Goal: Information Seeking & Learning: Learn about a topic

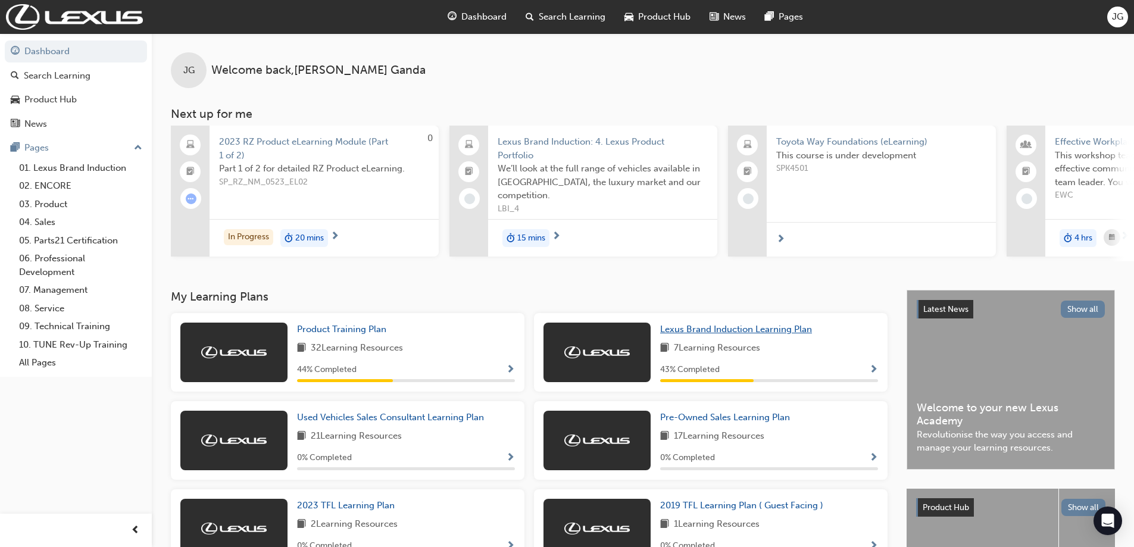
click at [686, 330] on span "Lexus Brand Induction Learning Plan" at bounding box center [736, 329] width 152 height 11
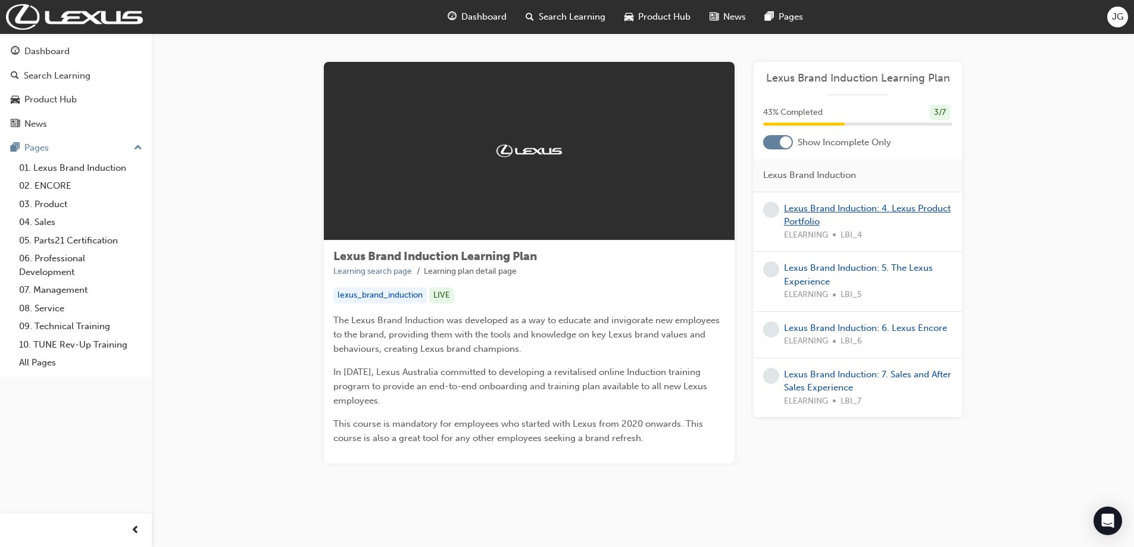
click at [824, 207] on link "Lexus Brand Induction: 4. Lexus Product Portfolio" at bounding box center [867, 215] width 167 height 24
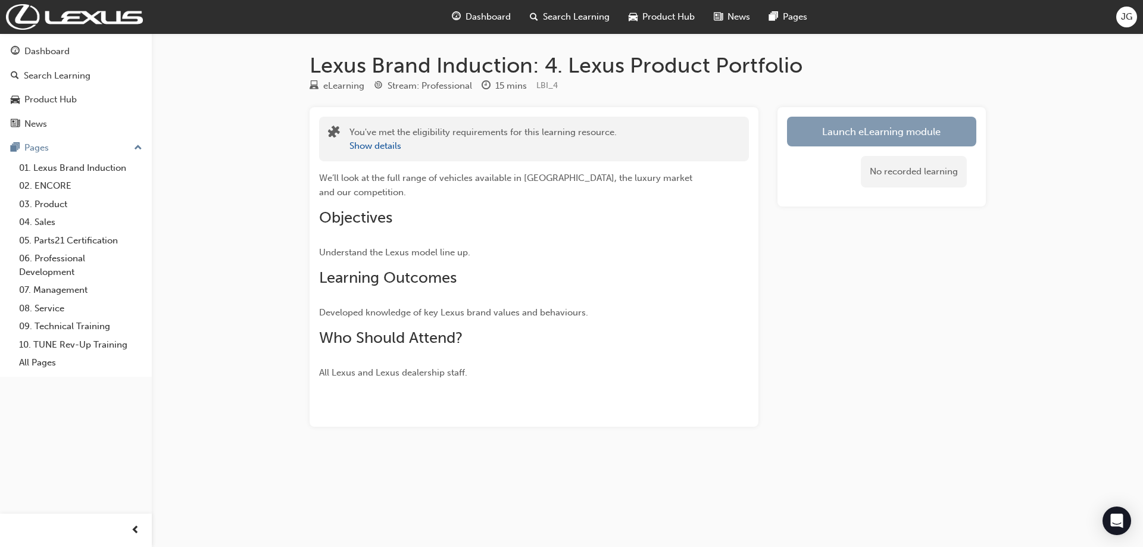
click at [843, 129] on link "Launch eLearning module" at bounding box center [881, 132] width 189 height 30
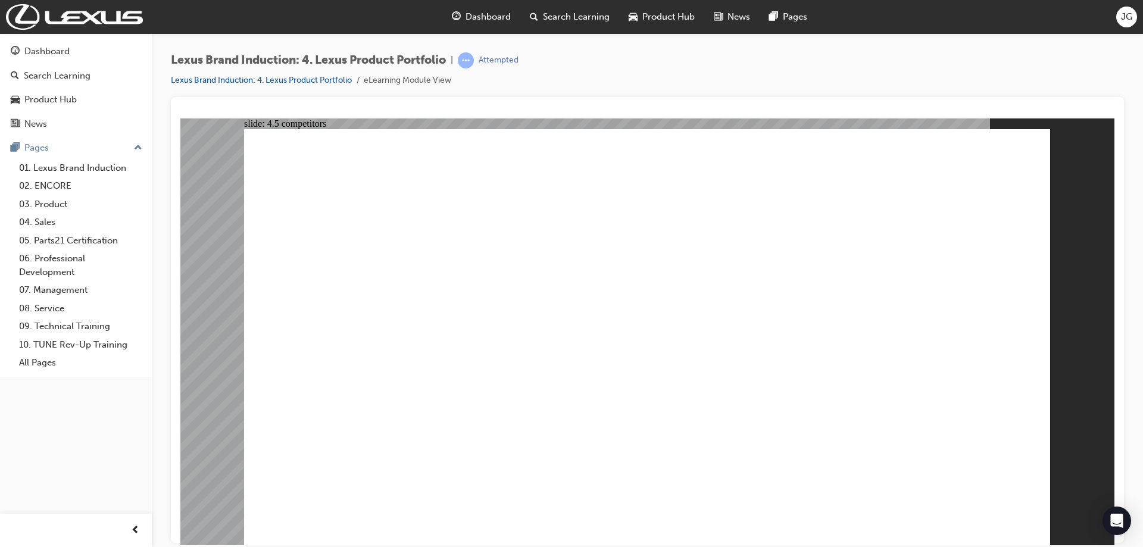
drag, startPoint x: 620, startPoint y: 379, endPoint x: 614, endPoint y: 328, distance: 51.6
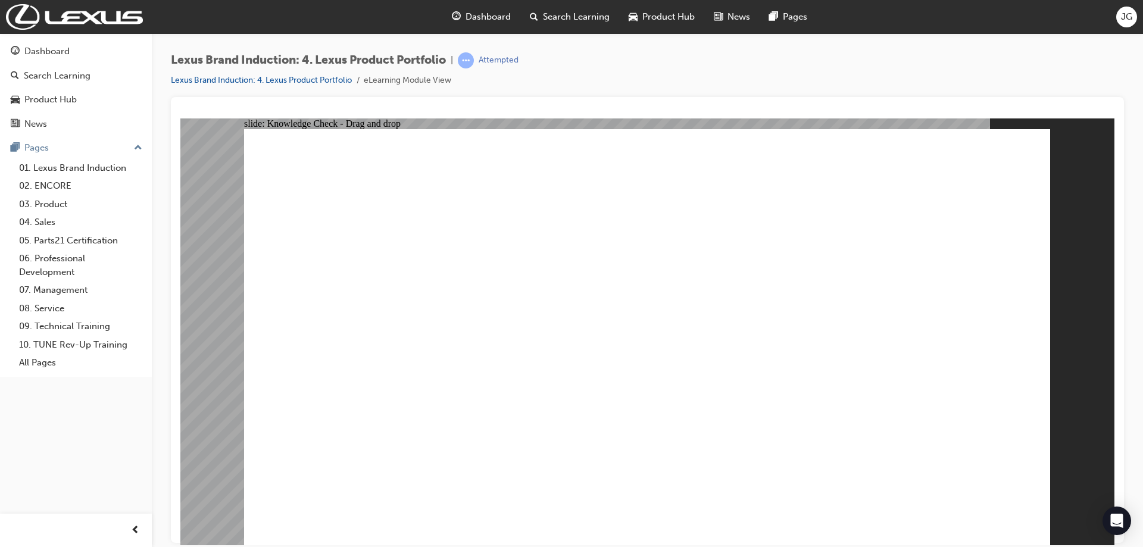
drag, startPoint x: 921, startPoint y: 267, endPoint x: 595, endPoint y: 366, distance: 340.0
drag, startPoint x: 652, startPoint y: 301, endPoint x: 787, endPoint y: 392, distance: 163.0
drag, startPoint x: 753, startPoint y: 295, endPoint x: 914, endPoint y: 386, distance: 185.3
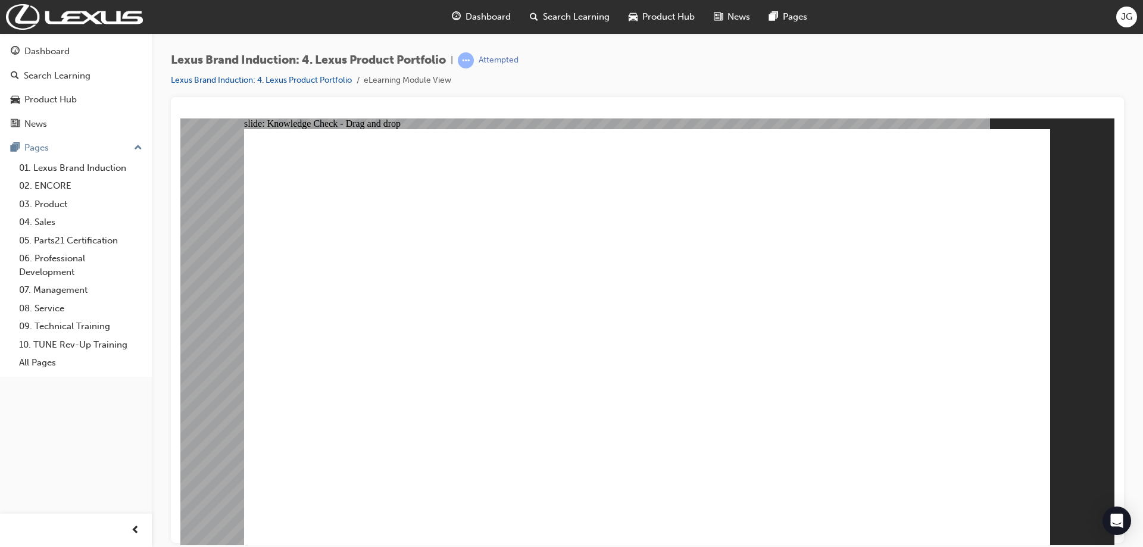
drag, startPoint x: 657, startPoint y: 372, endPoint x: 680, endPoint y: 276, distance: 98.1
radio input "true"
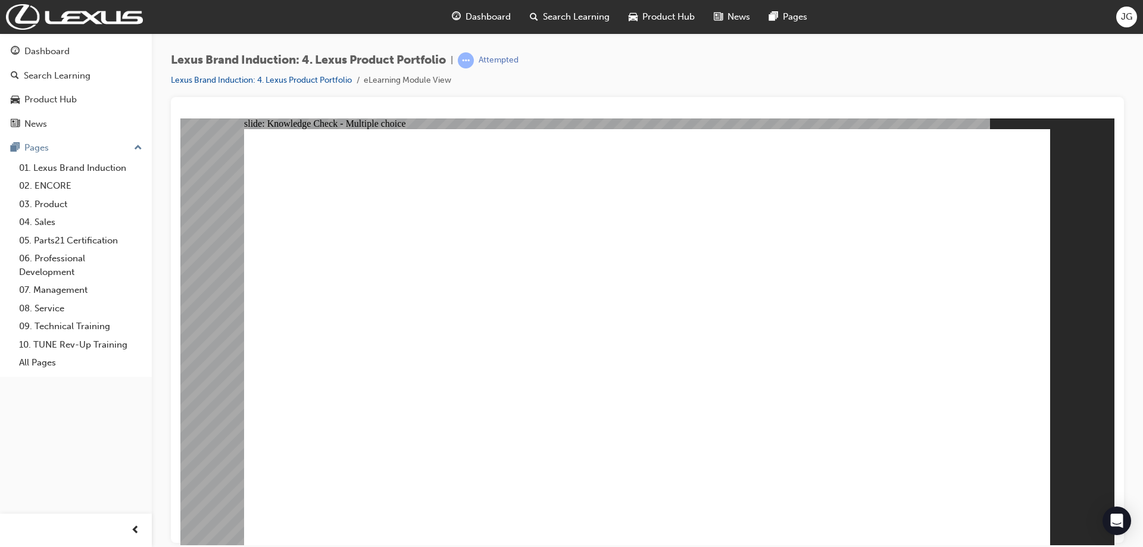
click at [464, 25] on div "Dashboard" at bounding box center [481, 17] width 78 height 24
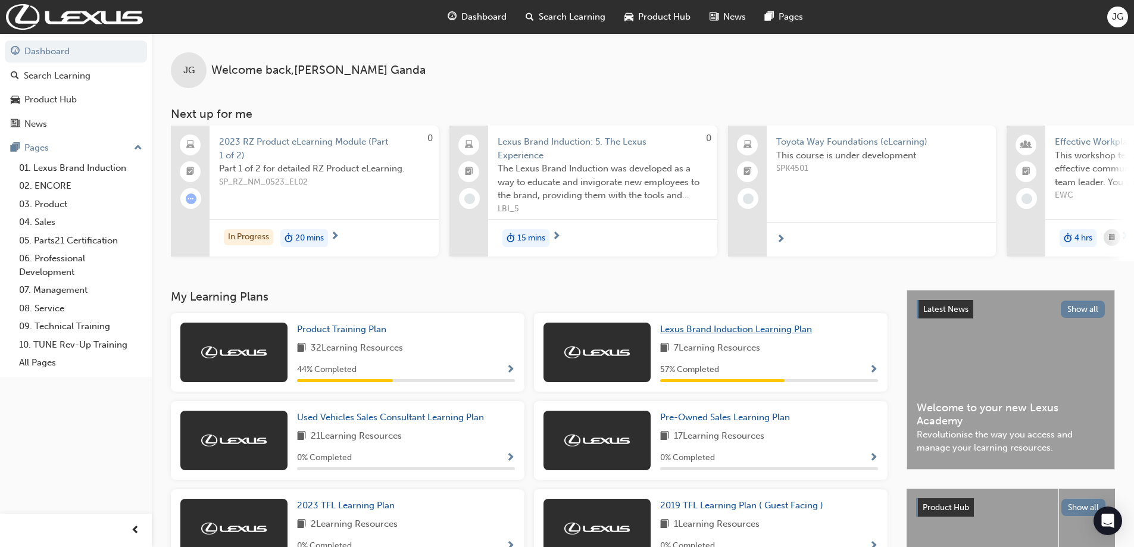
click at [753, 335] on span "Lexus Brand Induction Learning Plan" at bounding box center [736, 329] width 152 height 11
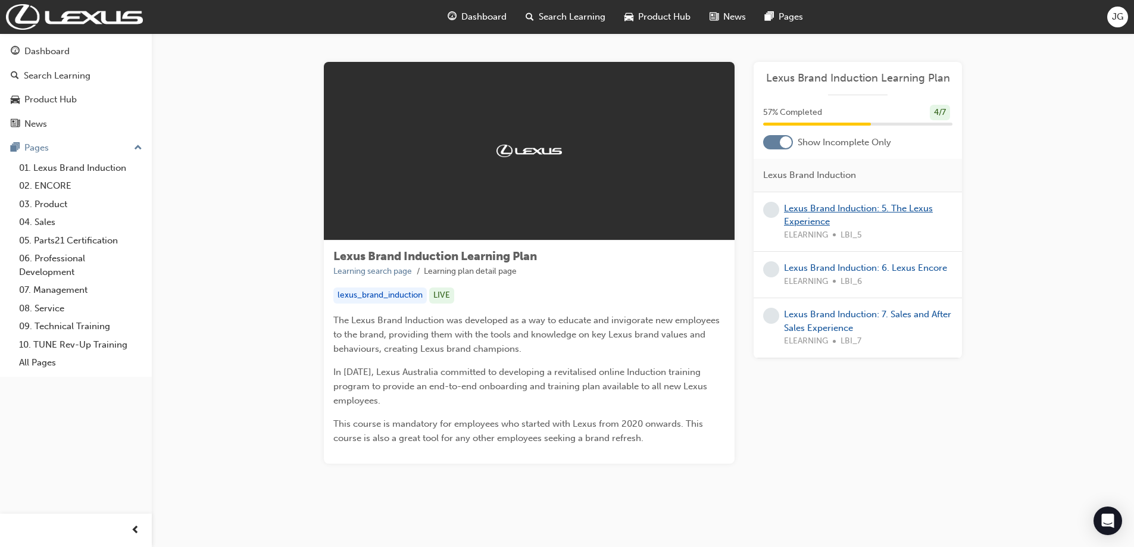
click at [848, 209] on link "Lexus Brand Induction: 5. The Lexus Experience" at bounding box center [858, 215] width 149 height 24
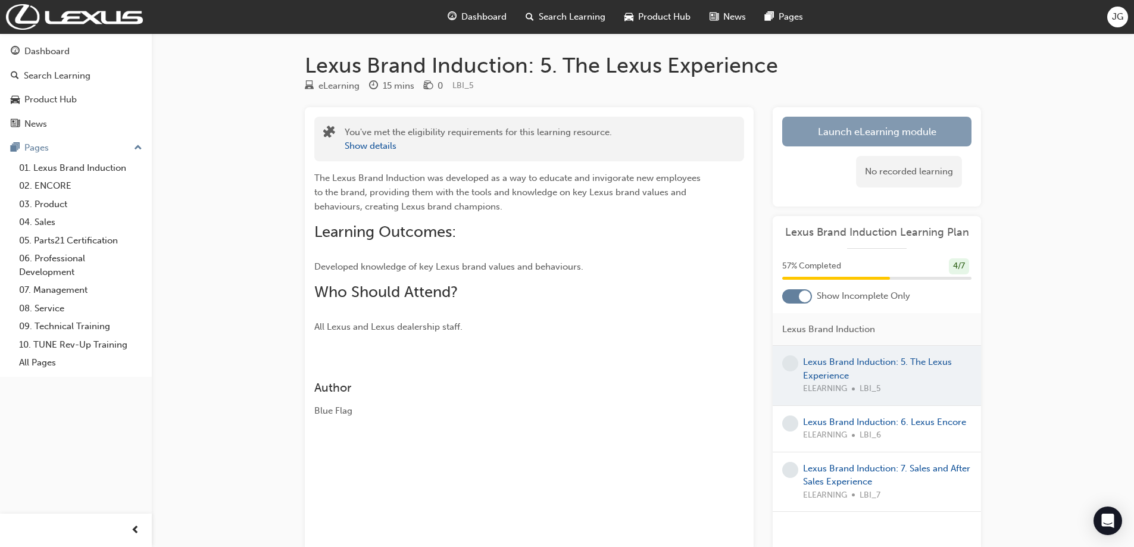
click at [825, 136] on link "Launch eLearning module" at bounding box center [876, 132] width 189 height 30
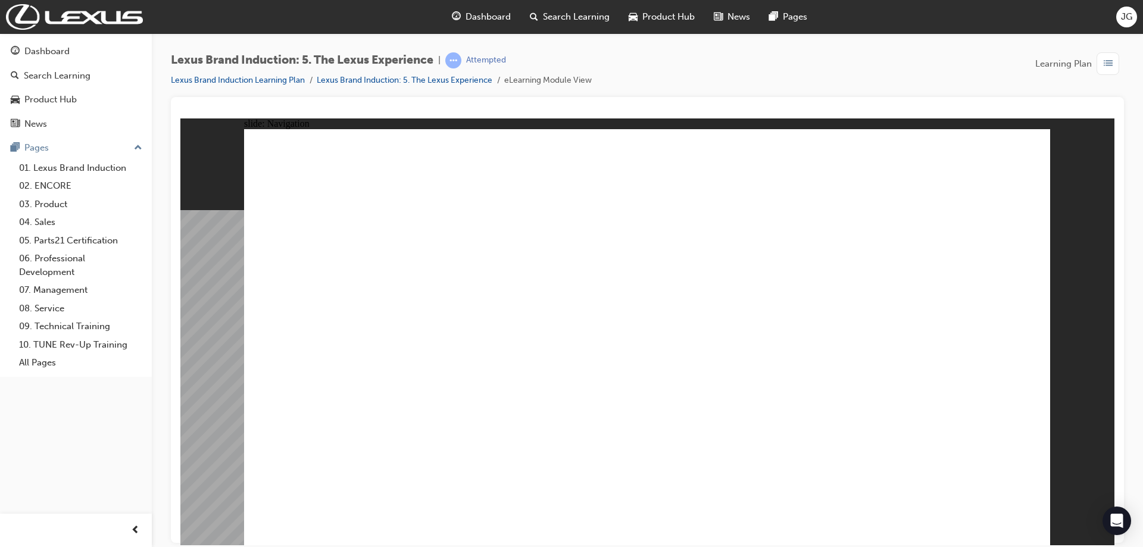
type input "38"
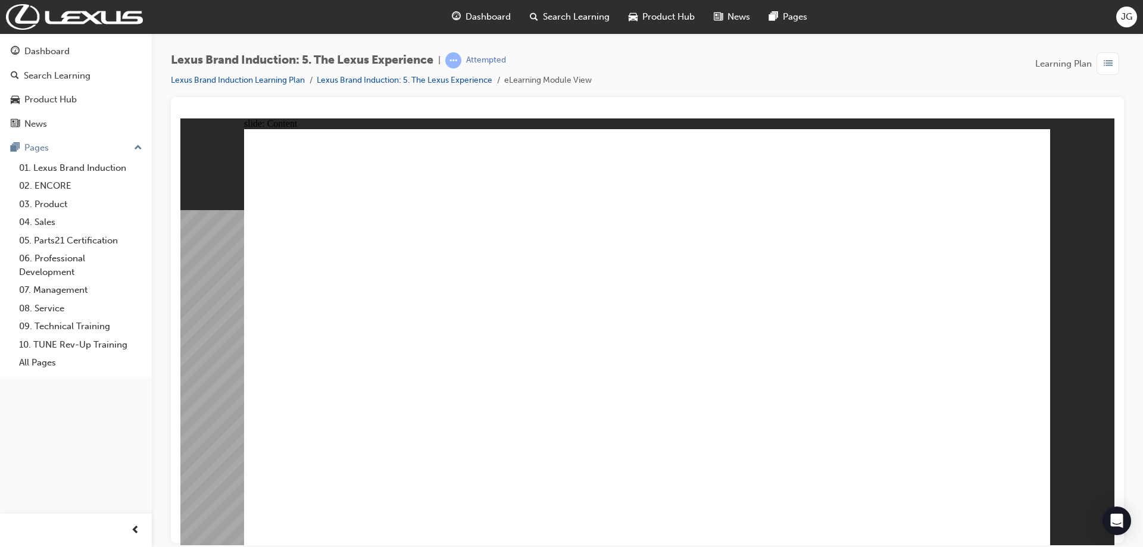
type input "3"
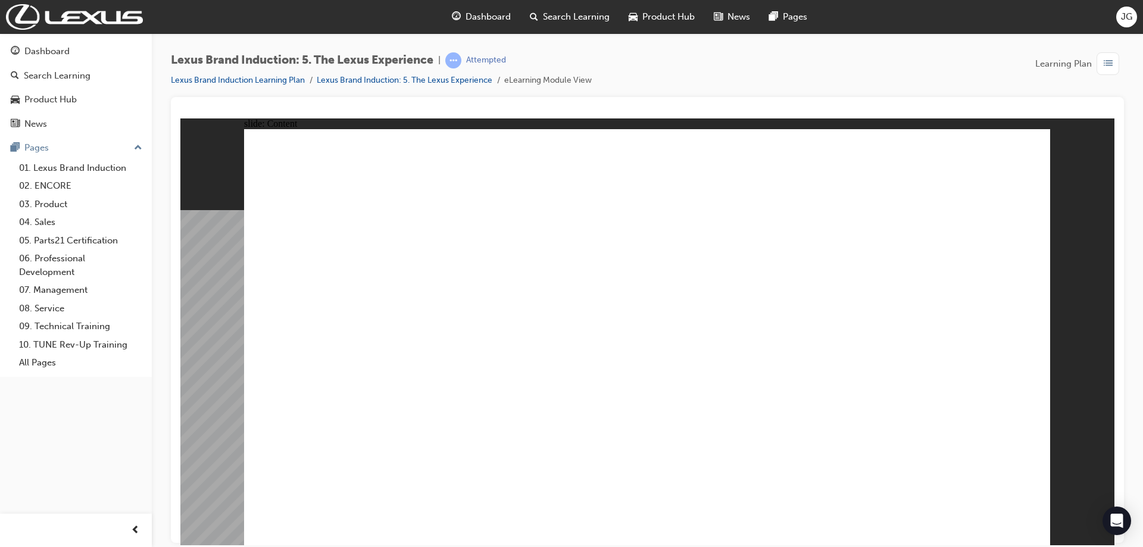
type input "25"
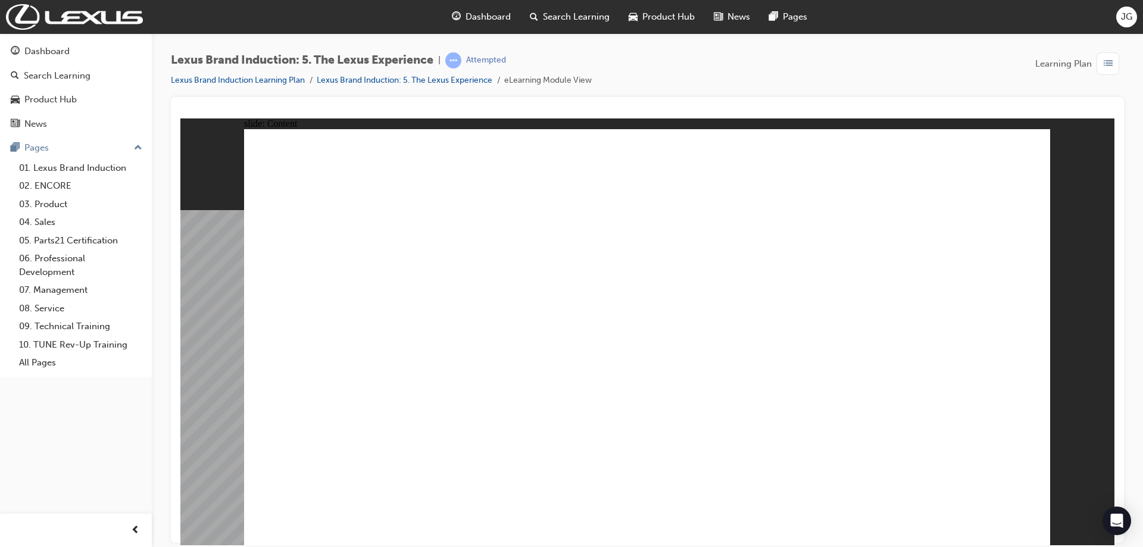
drag, startPoint x: 722, startPoint y: 300, endPoint x: 834, endPoint y: 404, distance: 152.9
drag, startPoint x: 779, startPoint y: 299, endPoint x: 617, endPoint y: 404, distance: 192.9
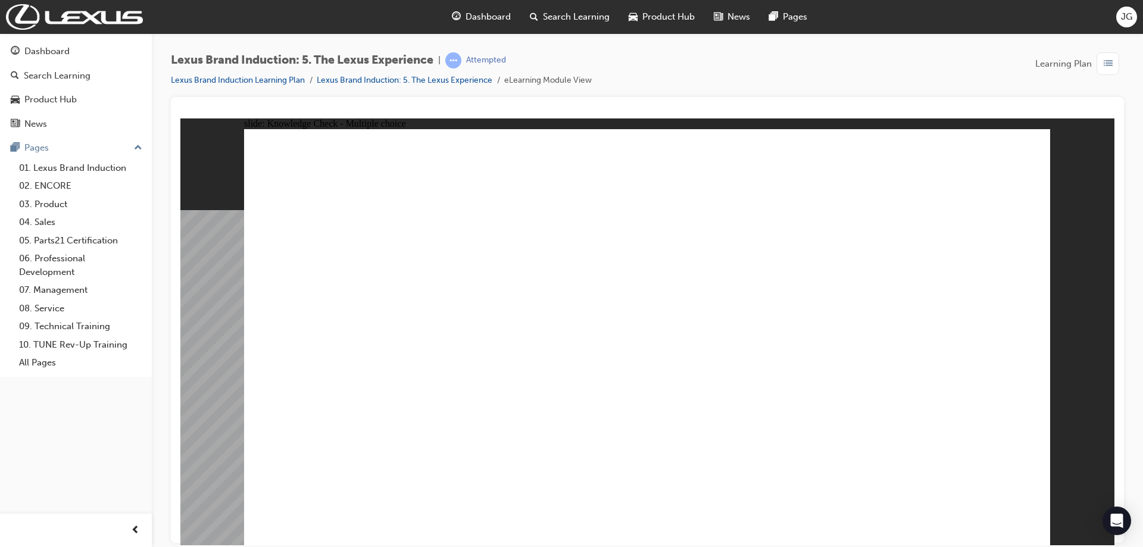
checkbox input "true"
drag, startPoint x: 774, startPoint y: 285, endPoint x: 807, endPoint y: 284, distance: 33.4
checkbox input "true"
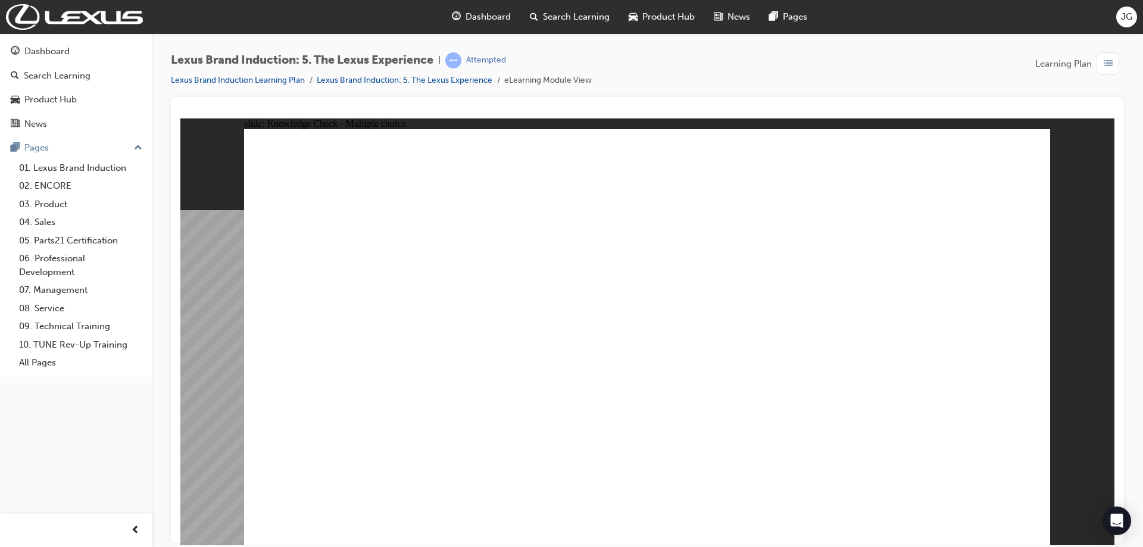
checkbox input "true"
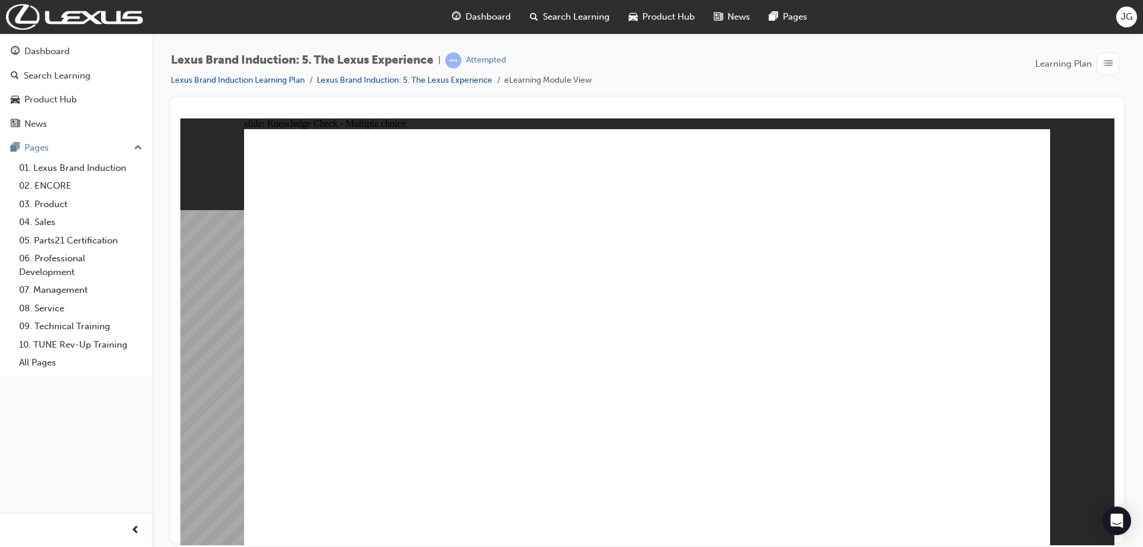
checkbox input "true"
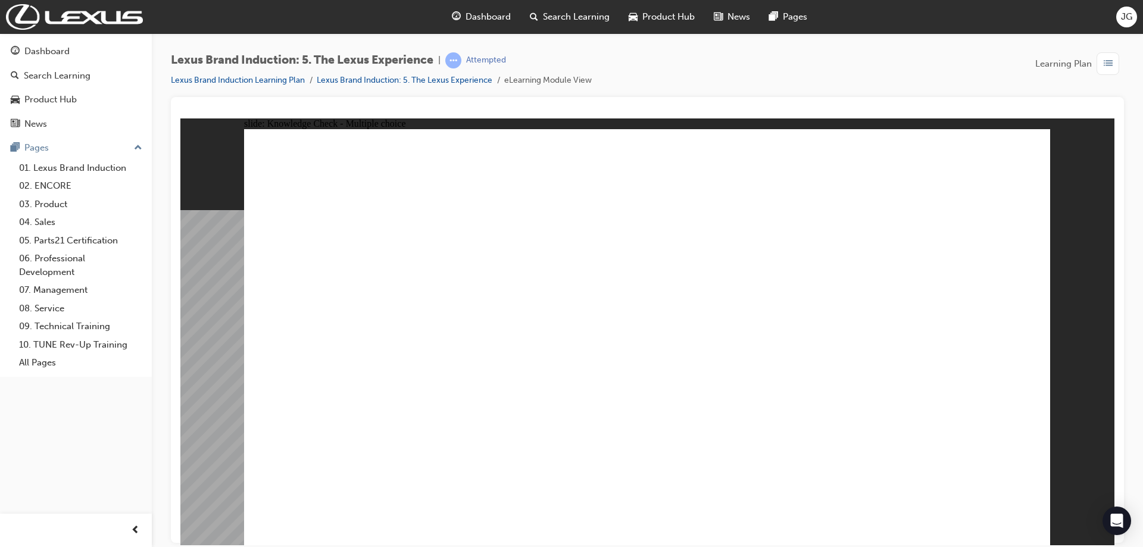
checkbox input "true"
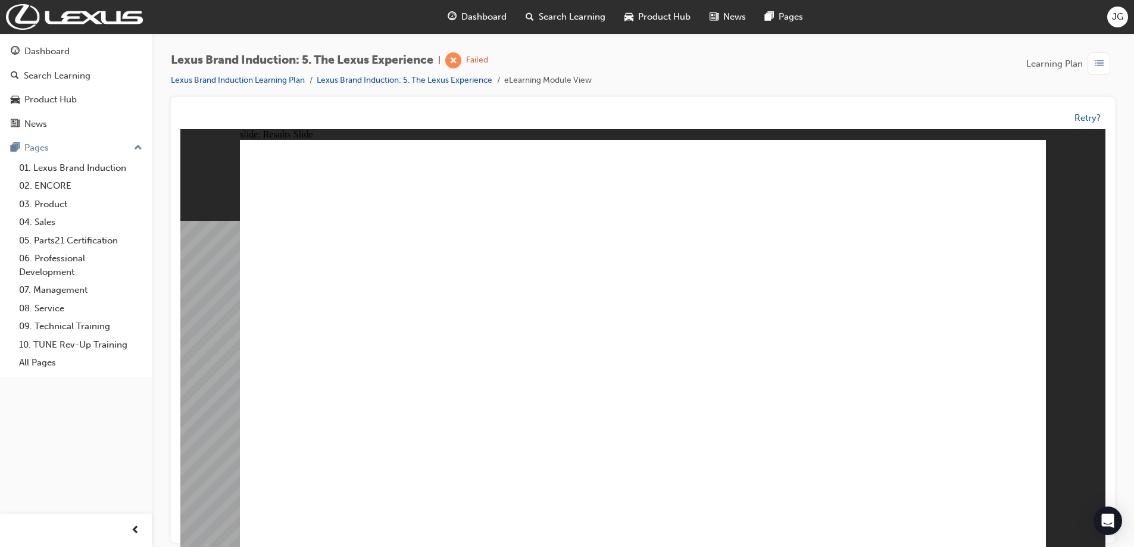
drag, startPoint x: 613, startPoint y: 308, endPoint x: 619, endPoint y: 415, distance: 107.3
drag, startPoint x: 769, startPoint y: 324, endPoint x: 719, endPoint y: 380, distance: 75.5
drag, startPoint x: 710, startPoint y: 317, endPoint x: 803, endPoint y: 425, distance: 141.9
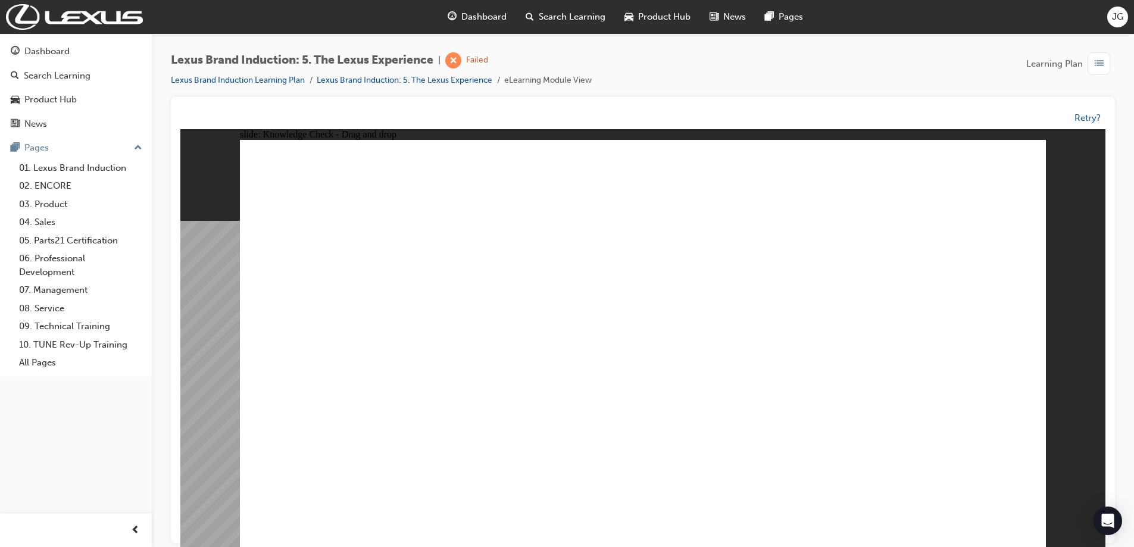
click at [564, 381] on button "OK" at bounding box center [553, 375] width 21 height 13
checkbox input "true"
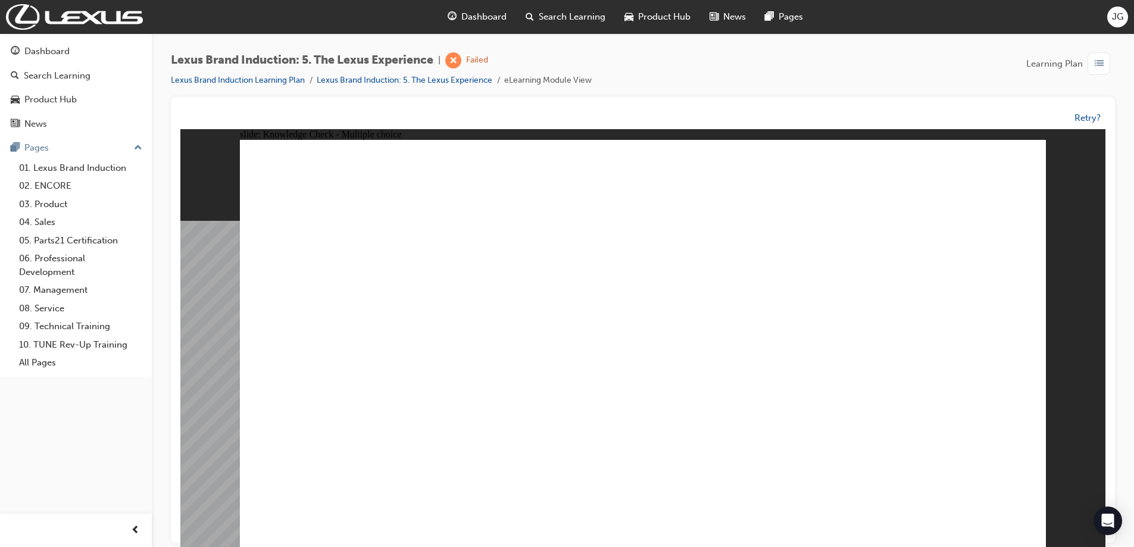
checkbox input "true"
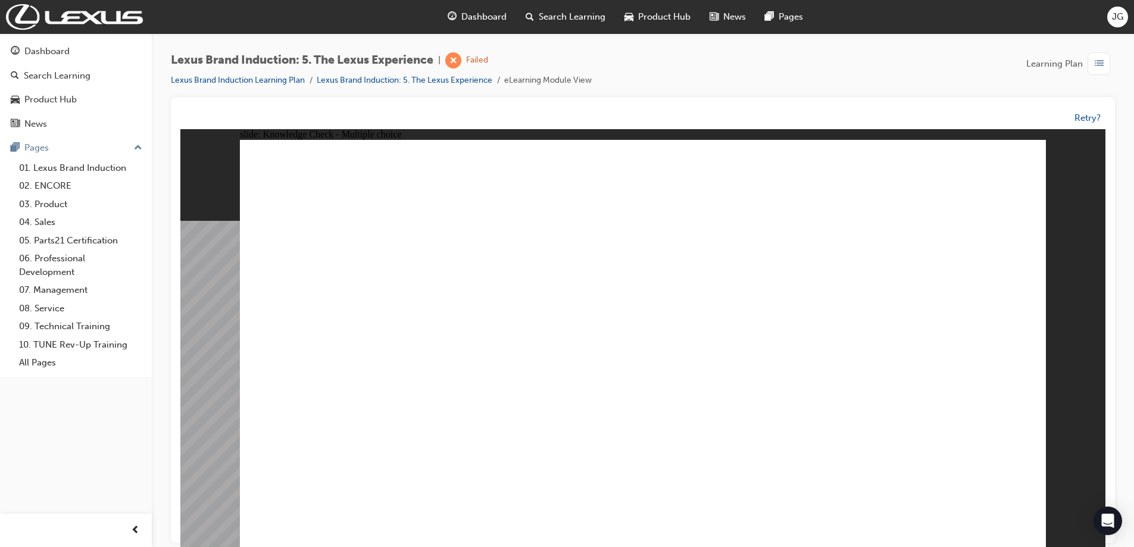
checkbox input "true"
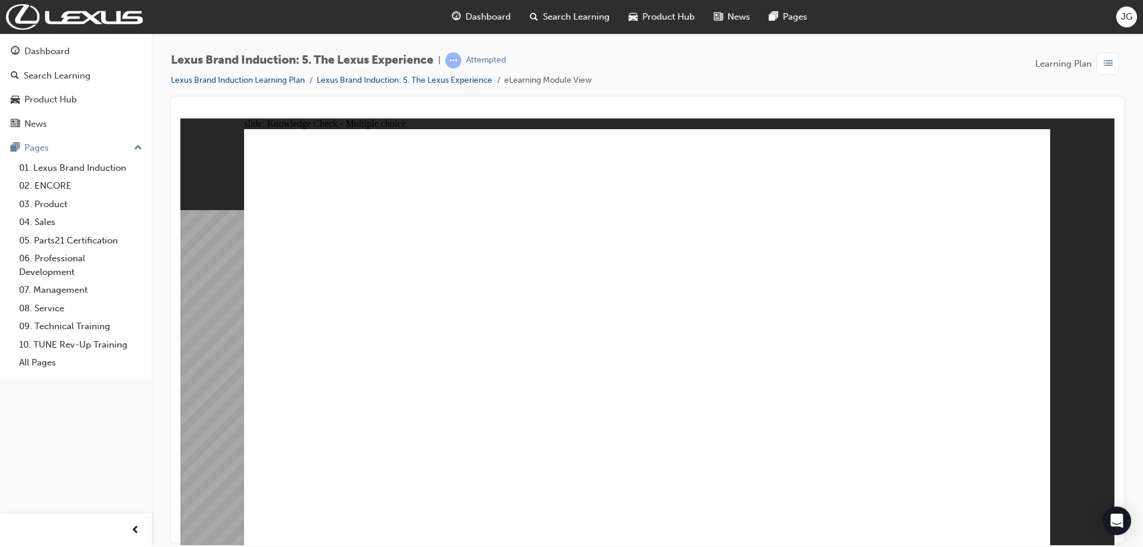
drag, startPoint x: 605, startPoint y: 300, endPoint x: 722, endPoint y: 405, distance: 157.7
drag, startPoint x: 779, startPoint y: 281, endPoint x: 581, endPoint y: 384, distance: 223.4
drag, startPoint x: 710, startPoint y: 316, endPoint x: 796, endPoint y: 401, distance: 121.3
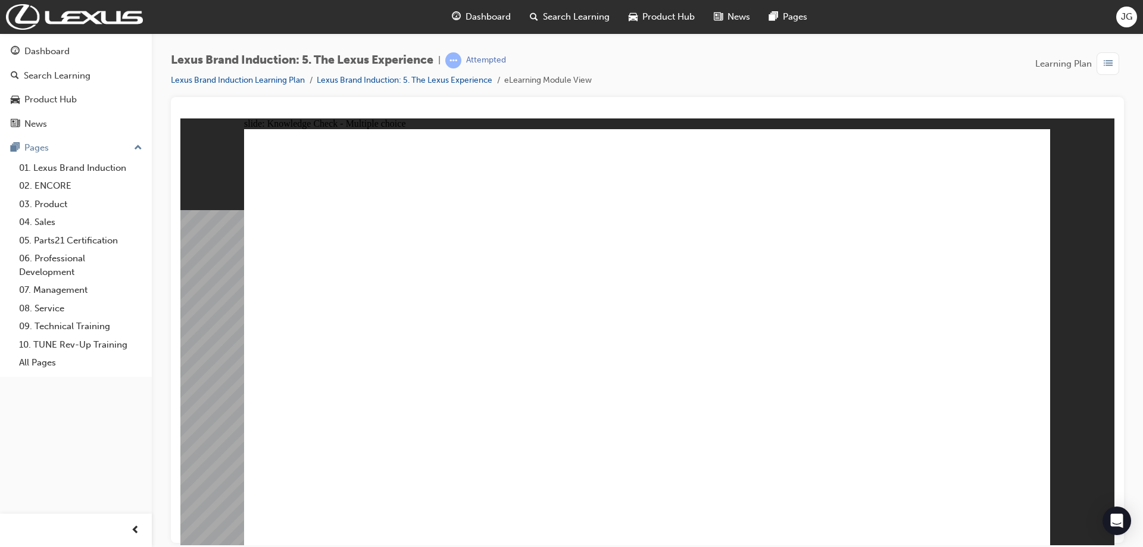
checkbox input "true"
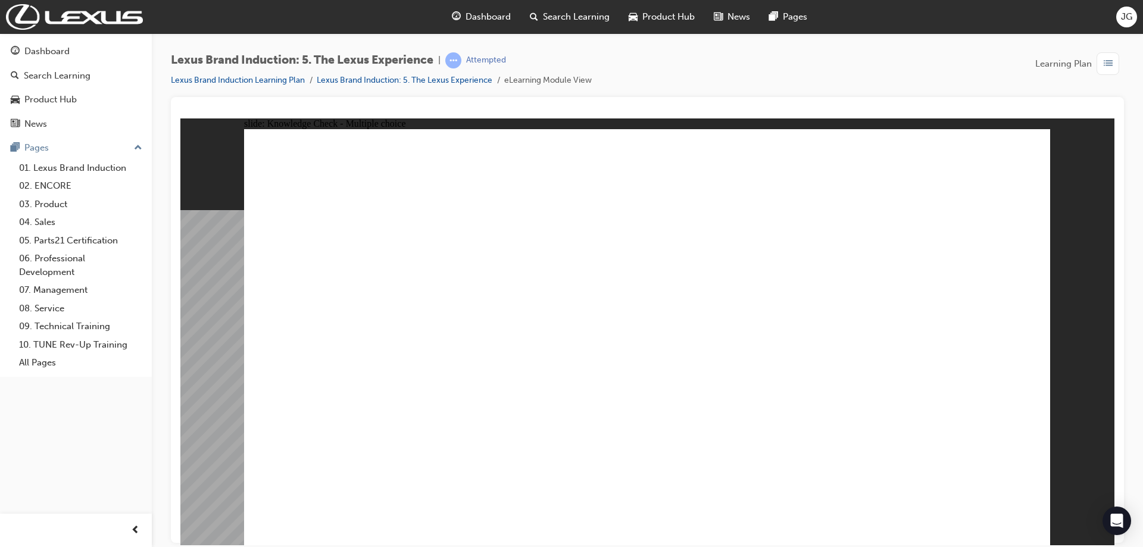
checkbox input "true"
checkbox input "false"
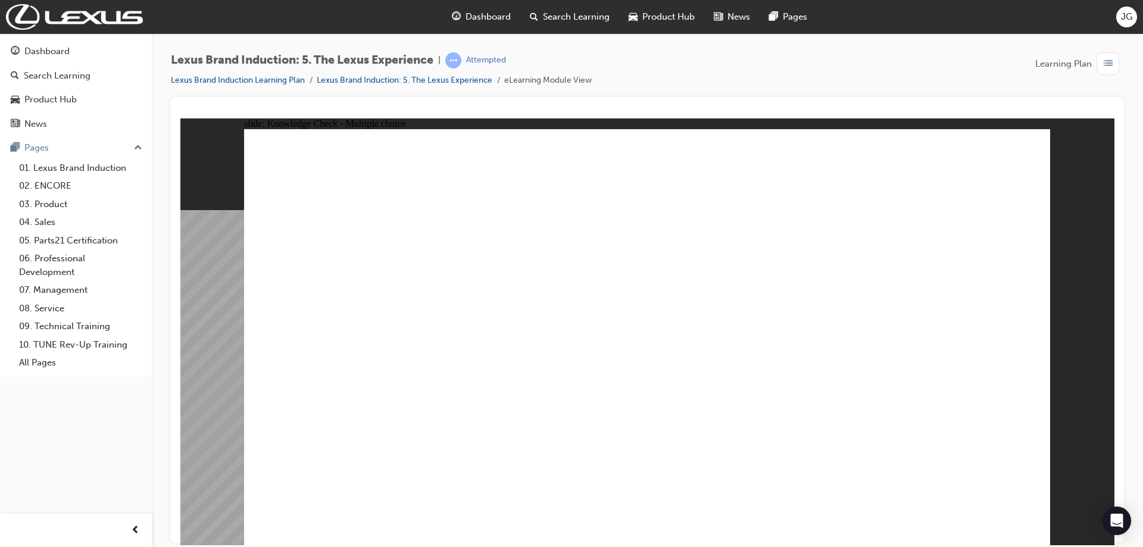
checkbox input "true"
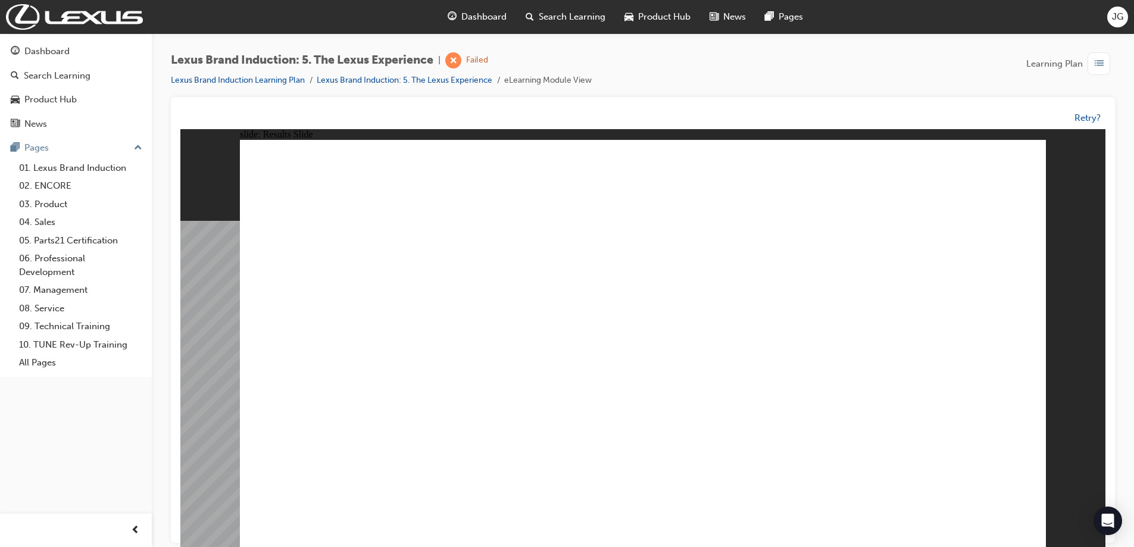
drag, startPoint x: 641, startPoint y: 323, endPoint x: 772, endPoint y: 339, distance: 131.5
drag, startPoint x: 794, startPoint y: 313, endPoint x: 596, endPoint y: 413, distance: 221.8
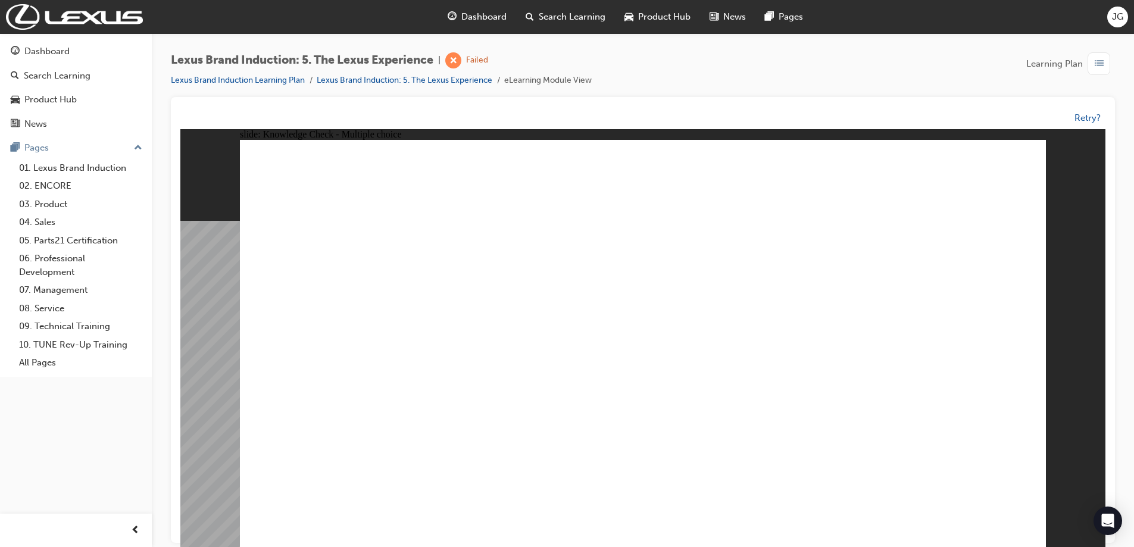
checkbox input "true"
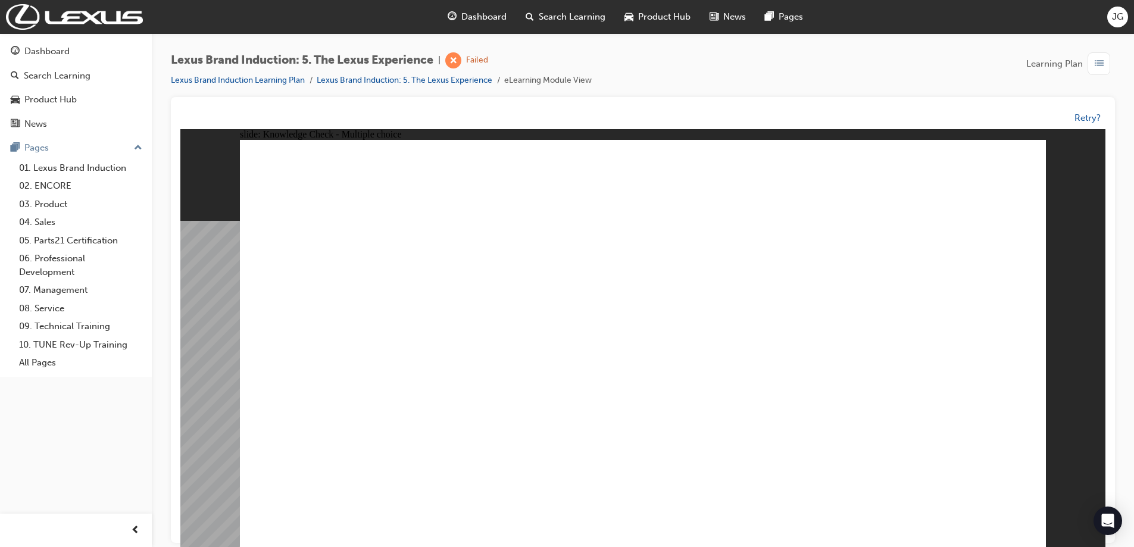
checkbox input "true"
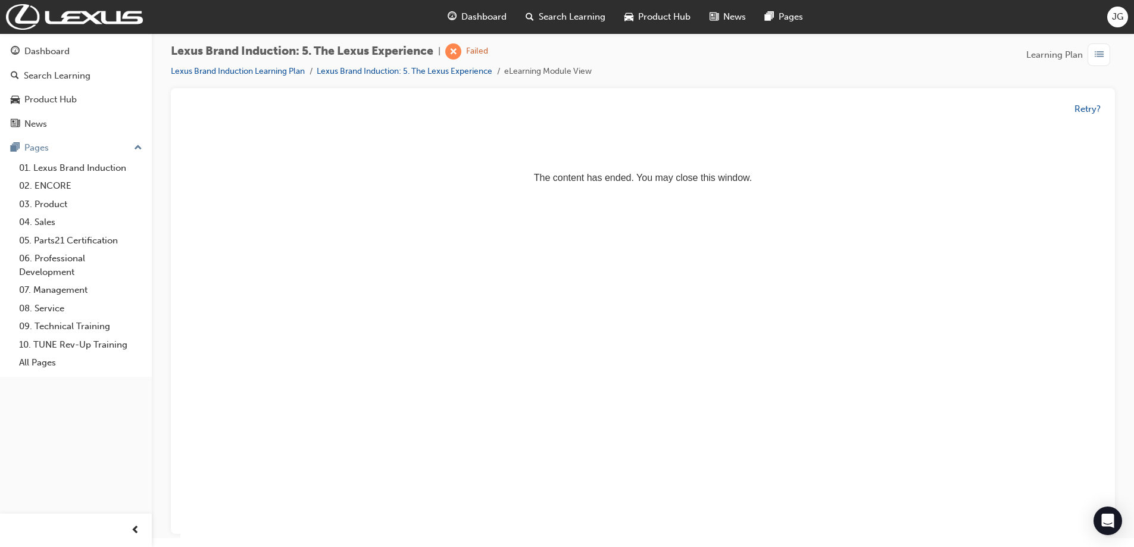
scroll to position [0, 0]
click at [1087, 110] on button "Retry?" at bounding box center [1088, 109] width 26 height 14
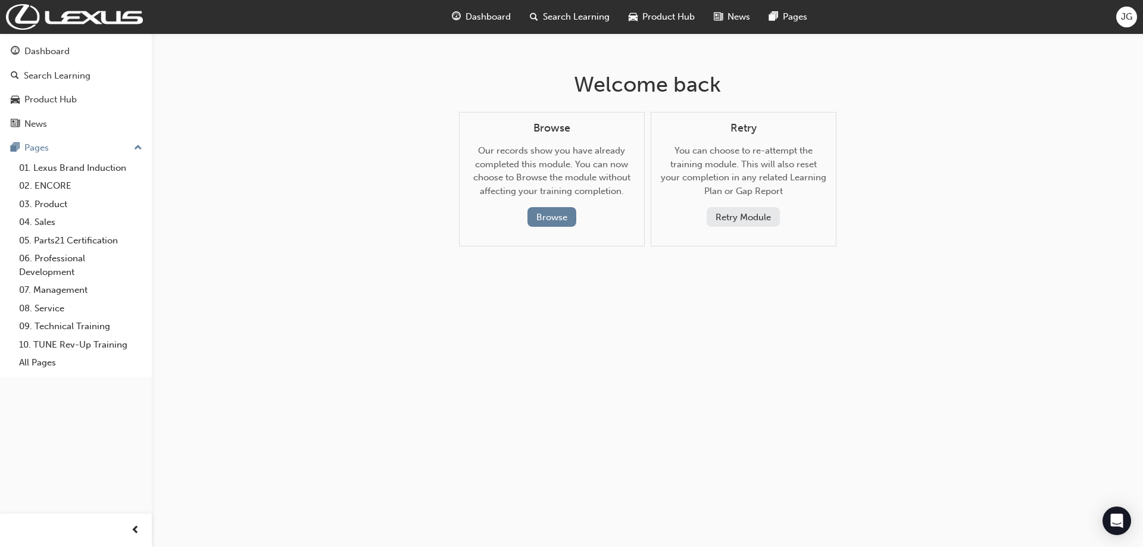
click at [759, 220] on button "Retry Module" at bounding box center [743, 217] width 73 height 20
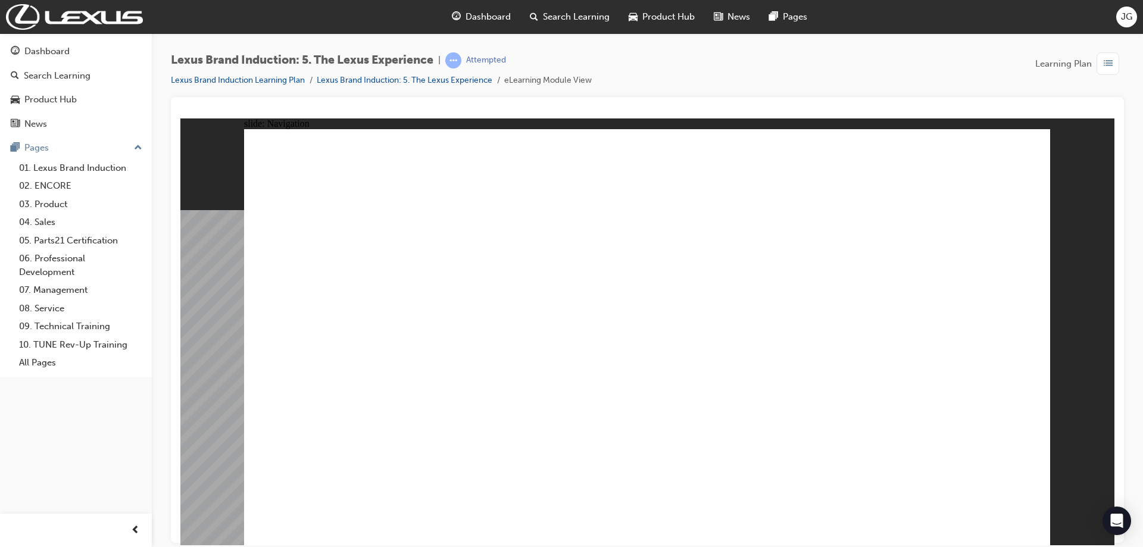
type input "2"
type input "7"
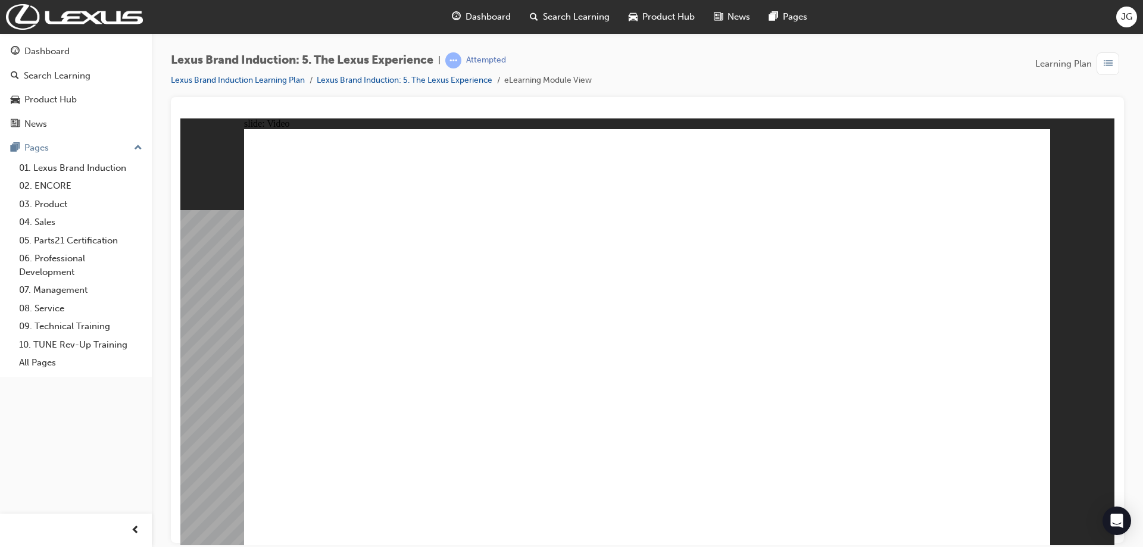
type input "38"
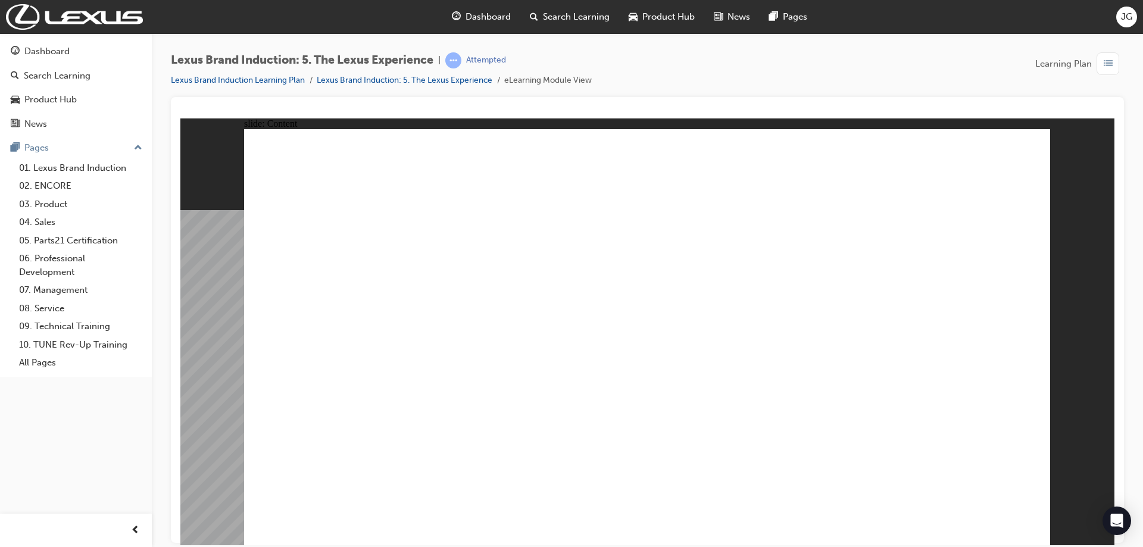
type input "2"
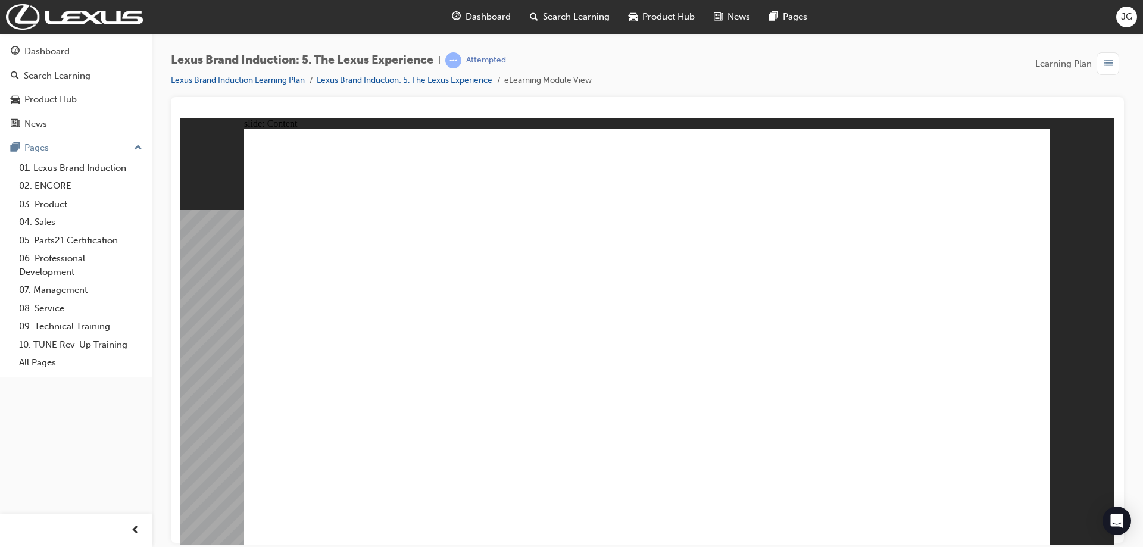
type input "1"
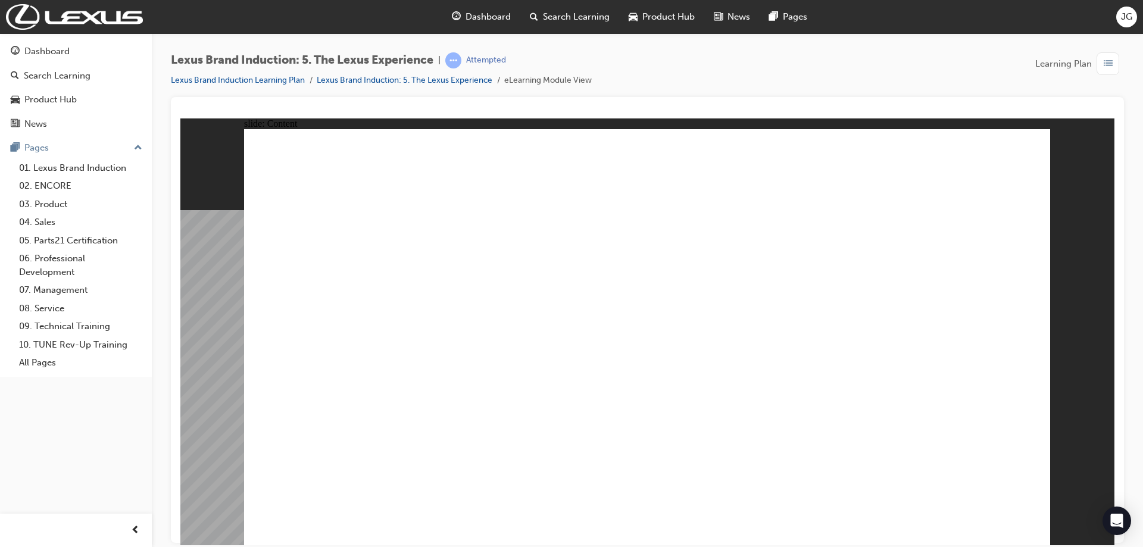
drag, startPoint x: 610, startPoint y: 294, endPoint x: 727, endPoint y: 395, distance: 154.5
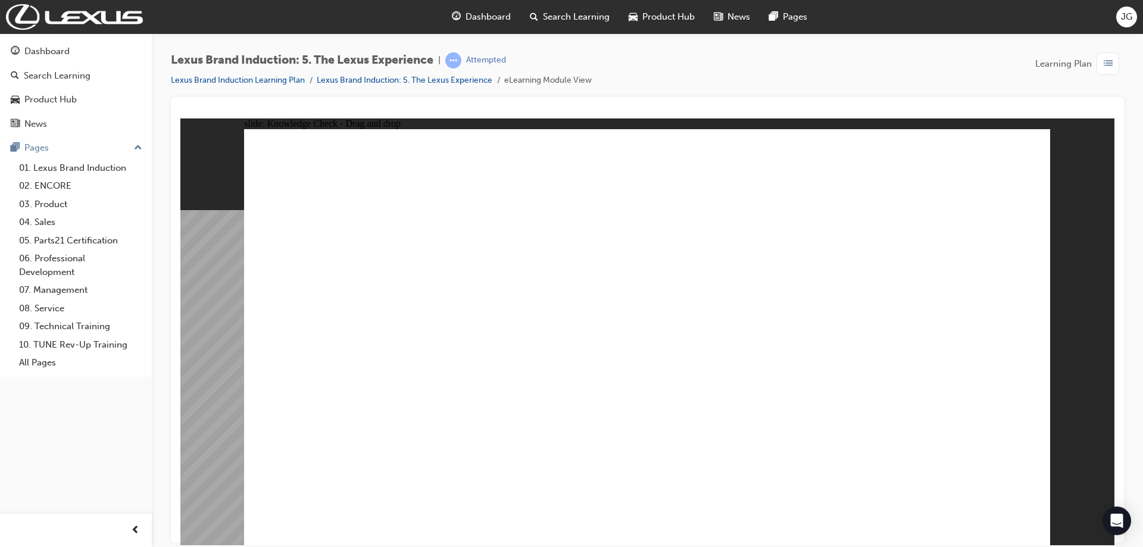
drag, startPoint x: 791, startPoint y: 320, endPoint x: 615, endPoint y: 374, distance: 185.0
drag, startPoint x: 717, startPoint y: 292, endPoint x: 884, endPoint y: 433, distance: 219.3
checkbox input "true"
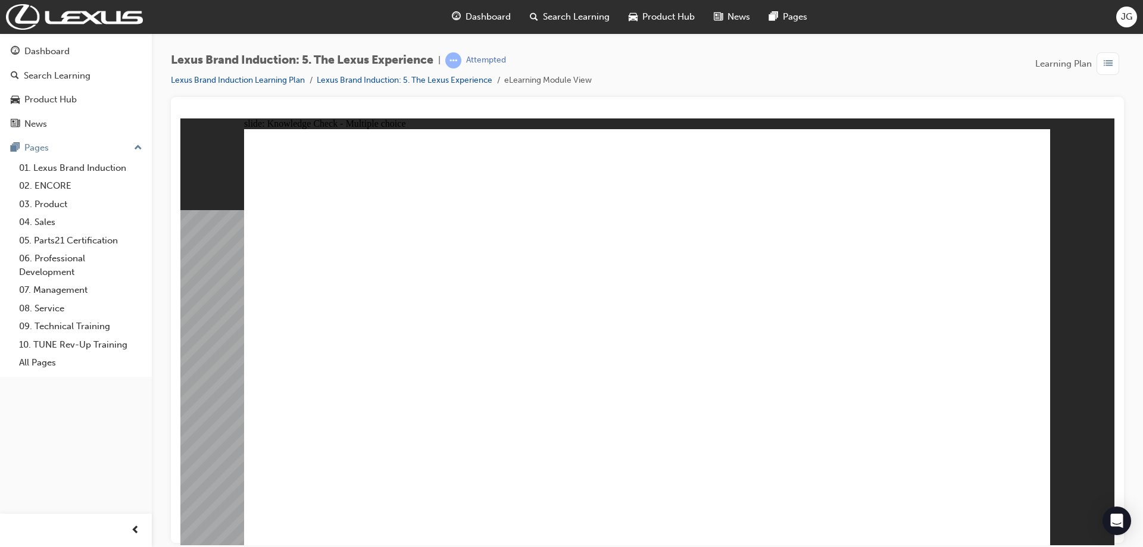
checkbox input "true"
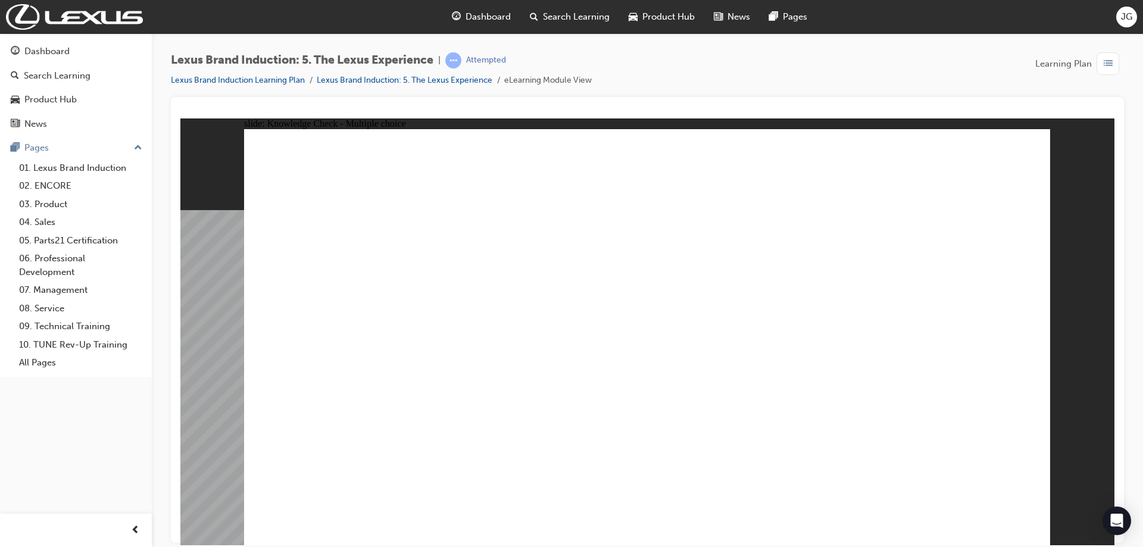
checkbox input "true"
click at [462, 21] on div "Dashboard" at bounding box center [481, 17] width 78 height 24
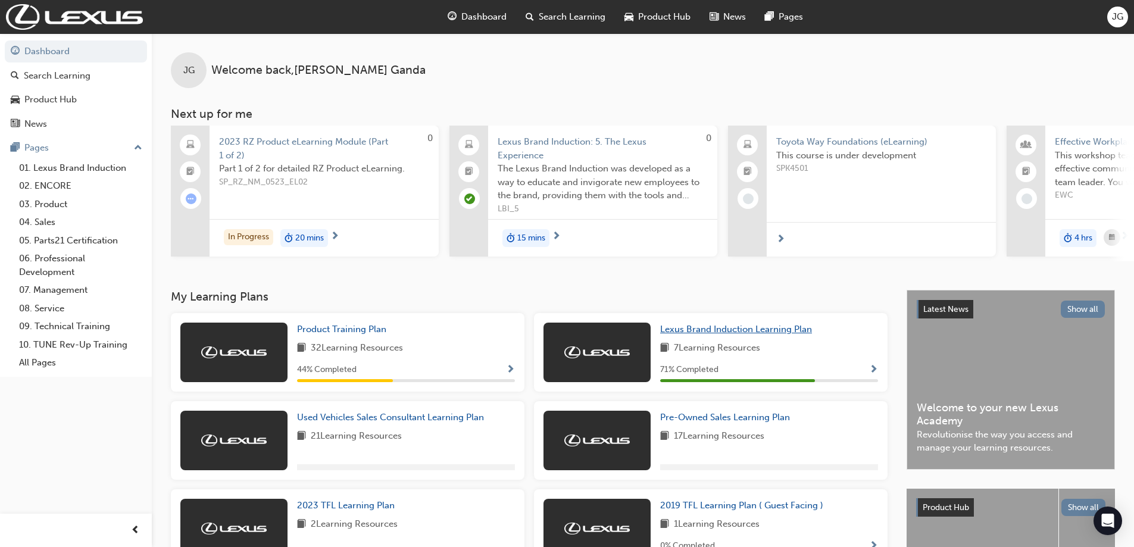
click at [735, 335] on span "Lexus Brand Induction Learning Plan" at bounding box center [736, 329] width 152 height 11
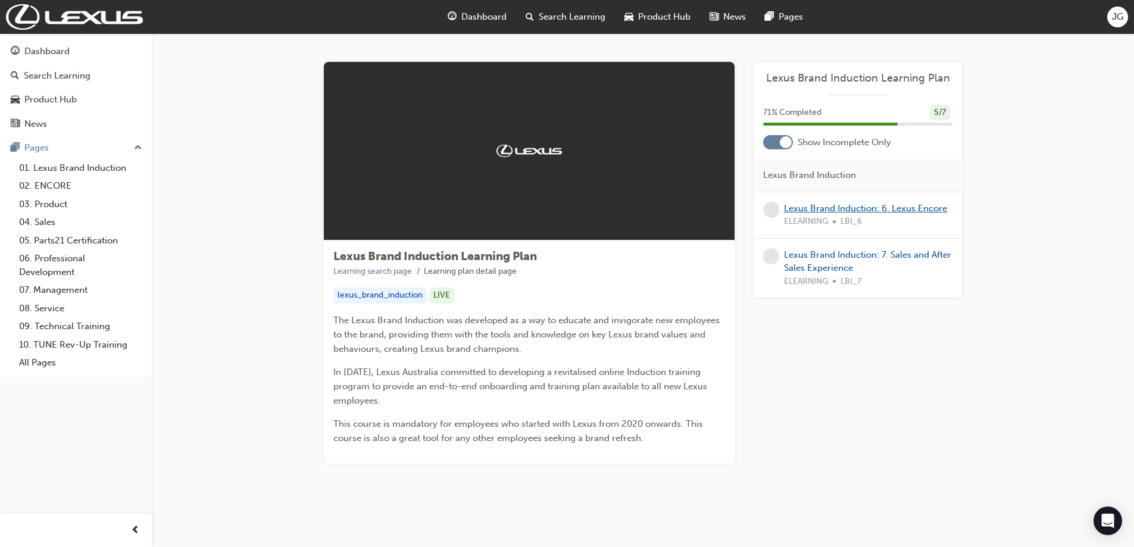
click at [841, 208] on link "Lexus Brand Induction: 6. Lexus Encore" at bounding box center [865, 208] width 163 height 11
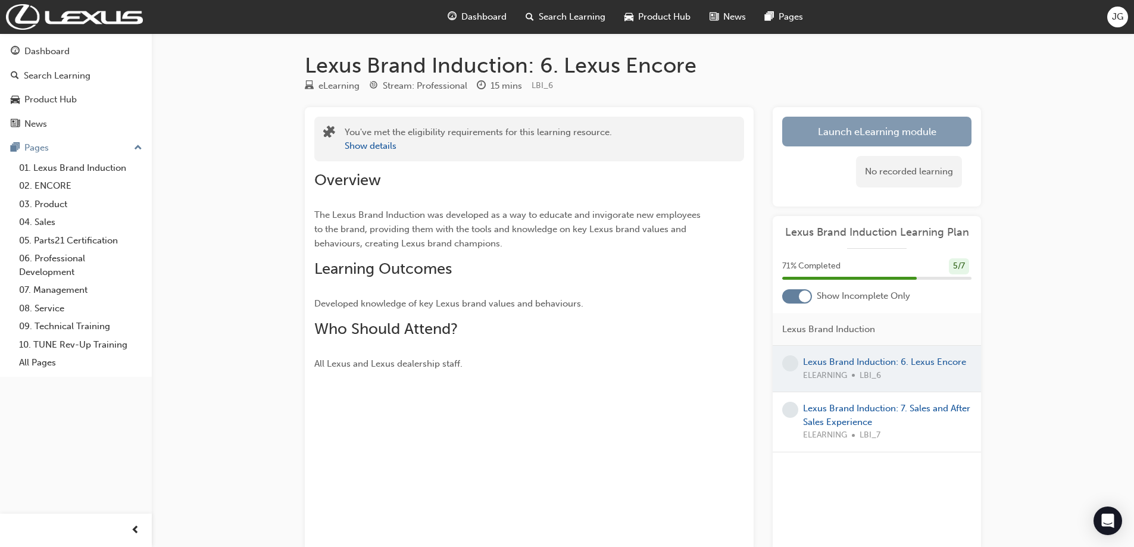
click at [791, 136] on link "Launch eLearning module" at bounding box center [876, 132] width 189 height 30
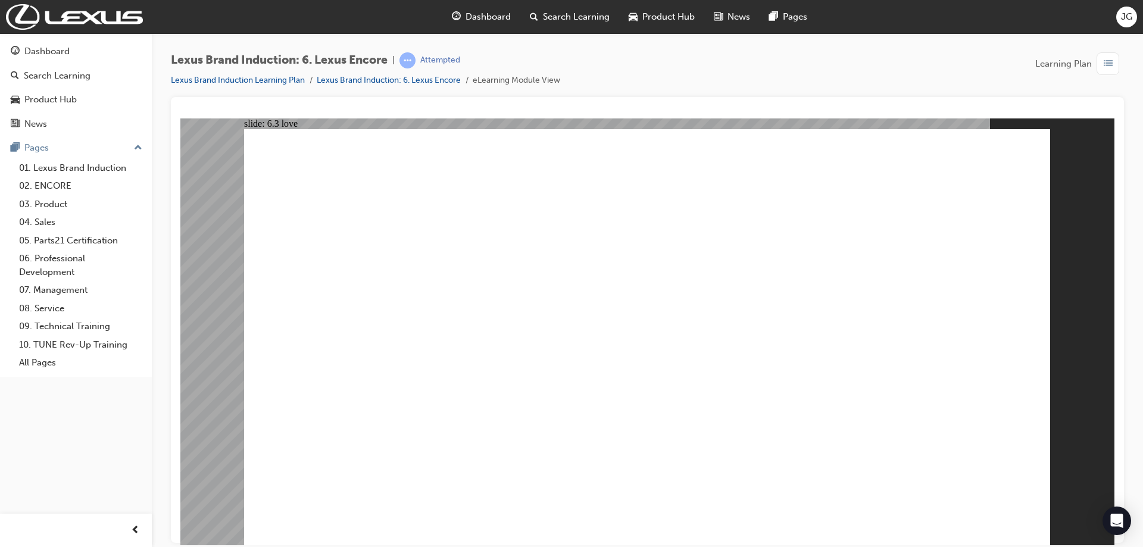
drag, startPoint x: 840, startPoint y: 292, endPoint x: 623, endPoint y: 394, distance: 239.7
drag, startPoint x: 951, startPoint y: 289, endPoint x: 731, endPoint y: 401, distance: 247.1
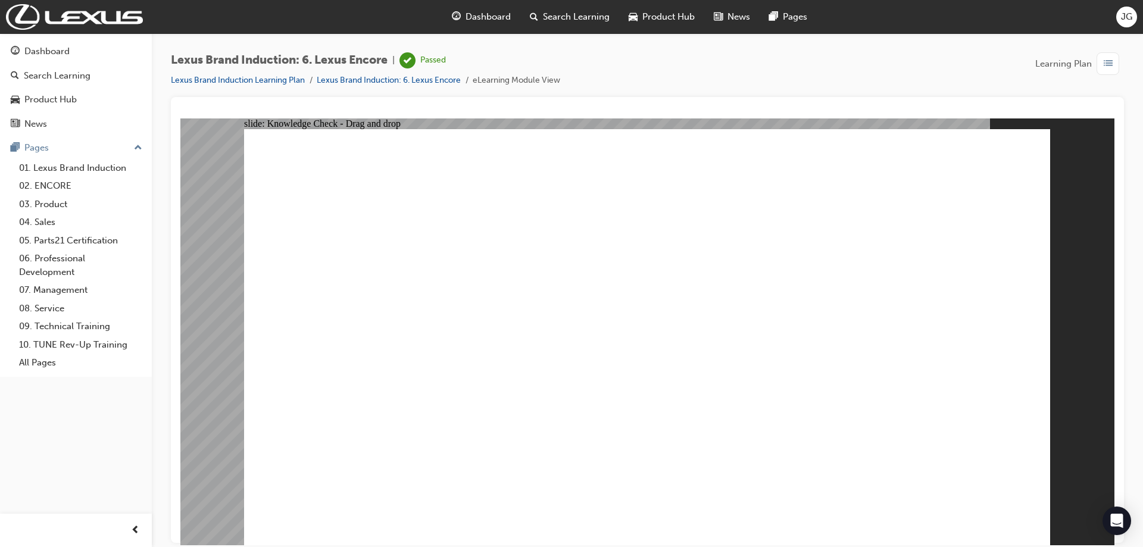
drag, startPoint x: 720, startPoint y: 253, endPoint x: 743, endPoint y: 341, distance: 90.6
drag, startPoint x: 620, startPoint y: 289, endPoint x: 954, endPoint y: 391, distance: 349.4
click at [468, 20] on span "Dashboard" at bounding box center [488, 17] width 45 height 14
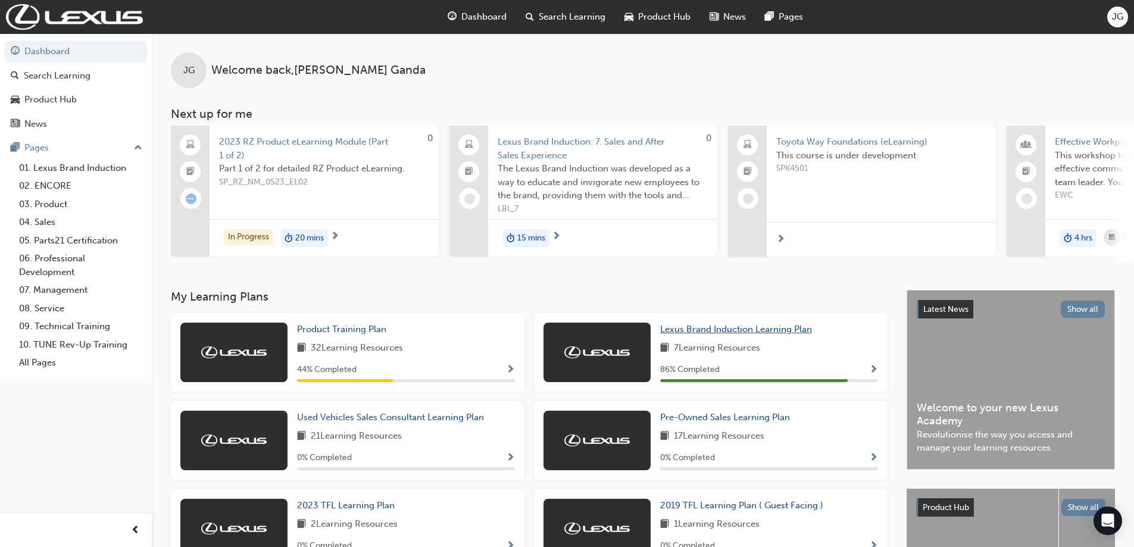
click at [757, 335] on span "Lexus Brand Induction Learning Plan" at bounding box center [736, 329] width 152 height 11
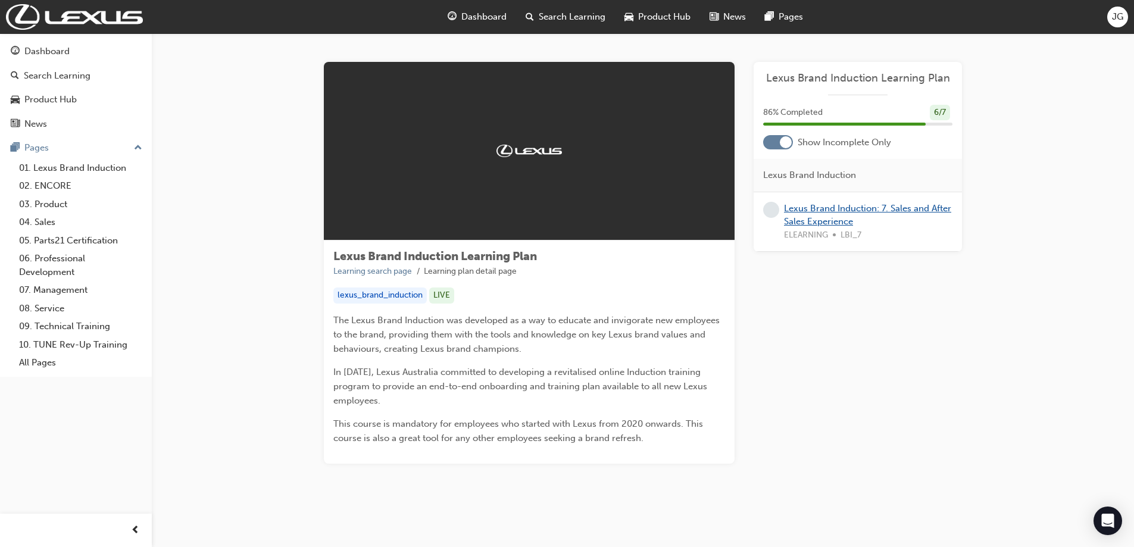
click at [810, 210] on link "Lexus Brand Induction: 7. Sales and After Sales Experience" at bounding box center [867, 215] width 167 height 24
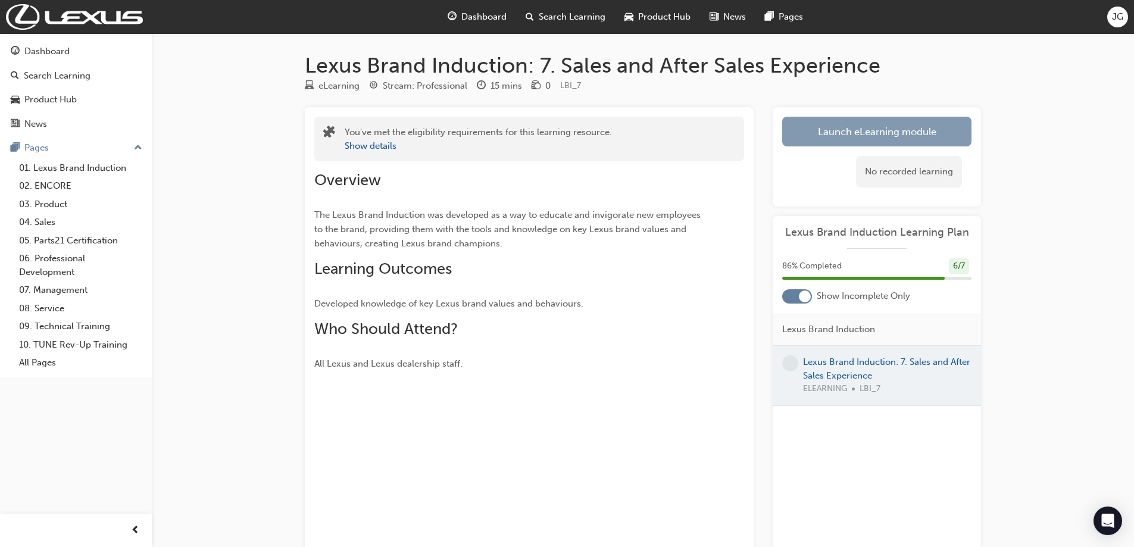
click at [831, 141] on link "Launch eLearning module" at bounding box center [876, 132] width 189 height 30
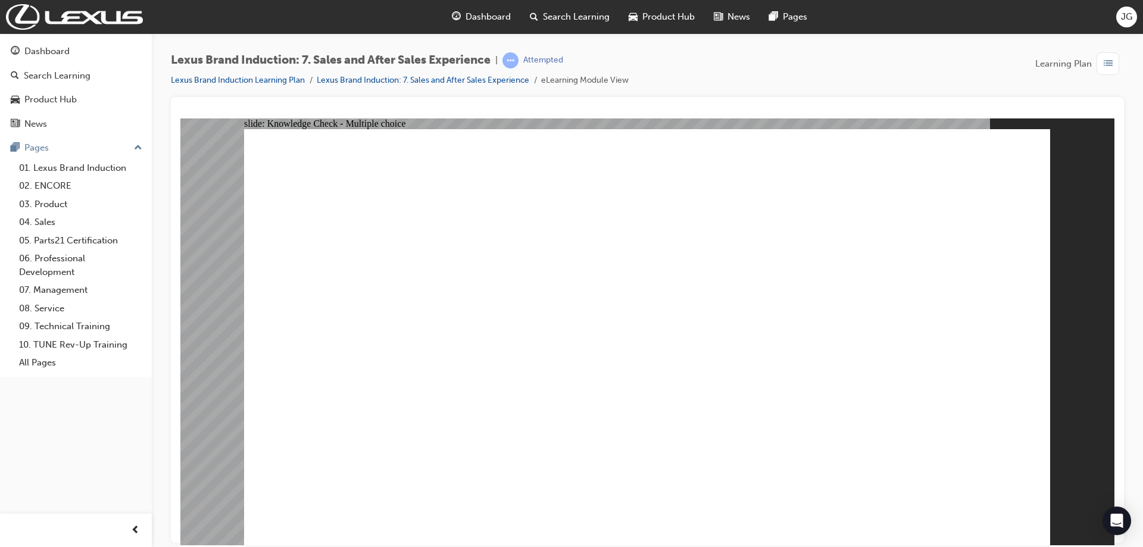
radio input "false"
radio input "true"
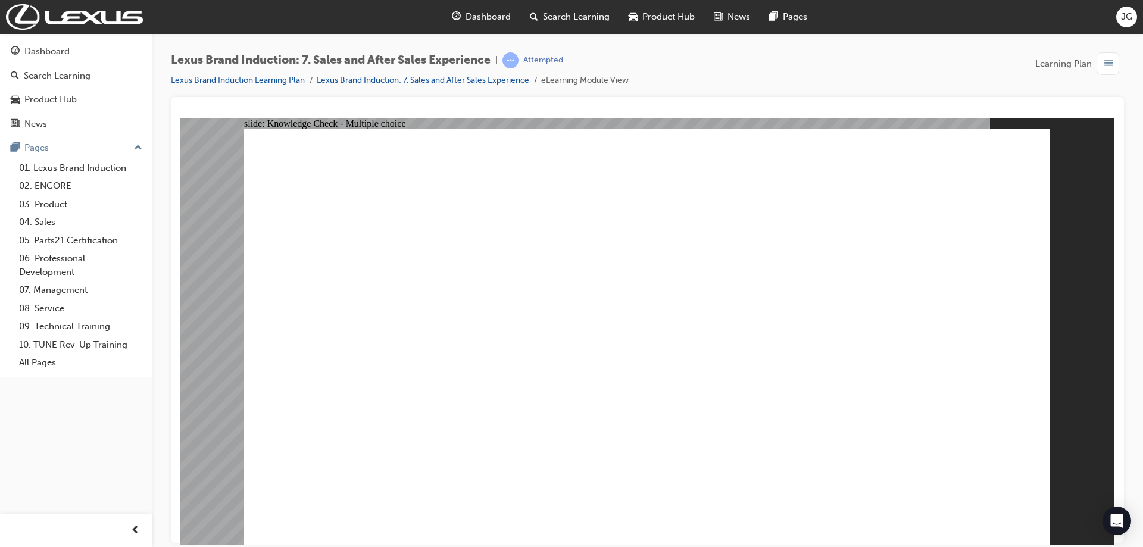
radio input "true"
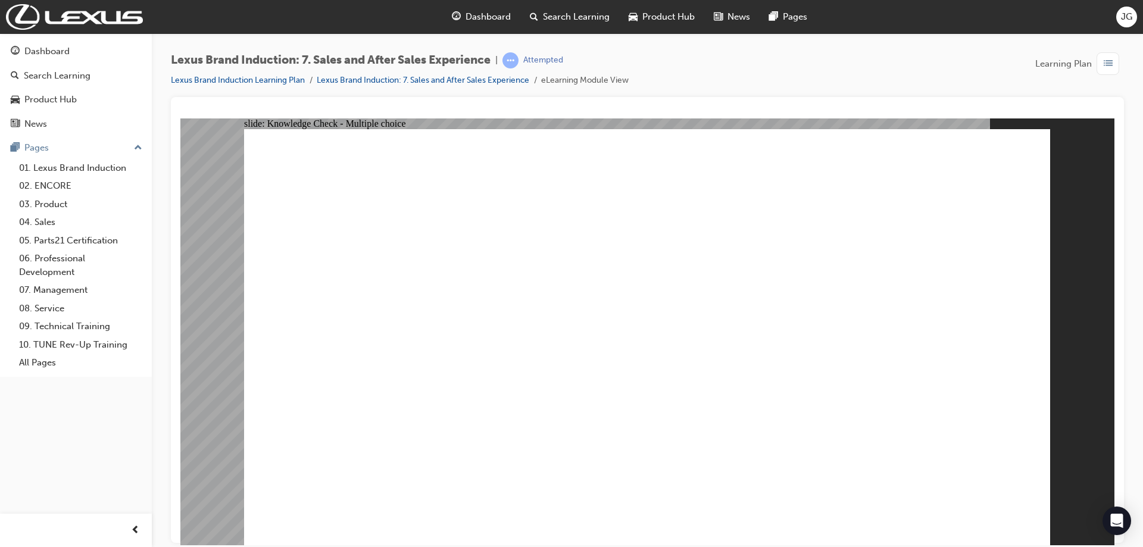
radio input "true"
click at [180, 118] on image at bounding box center [180, 118] width 0 height 0
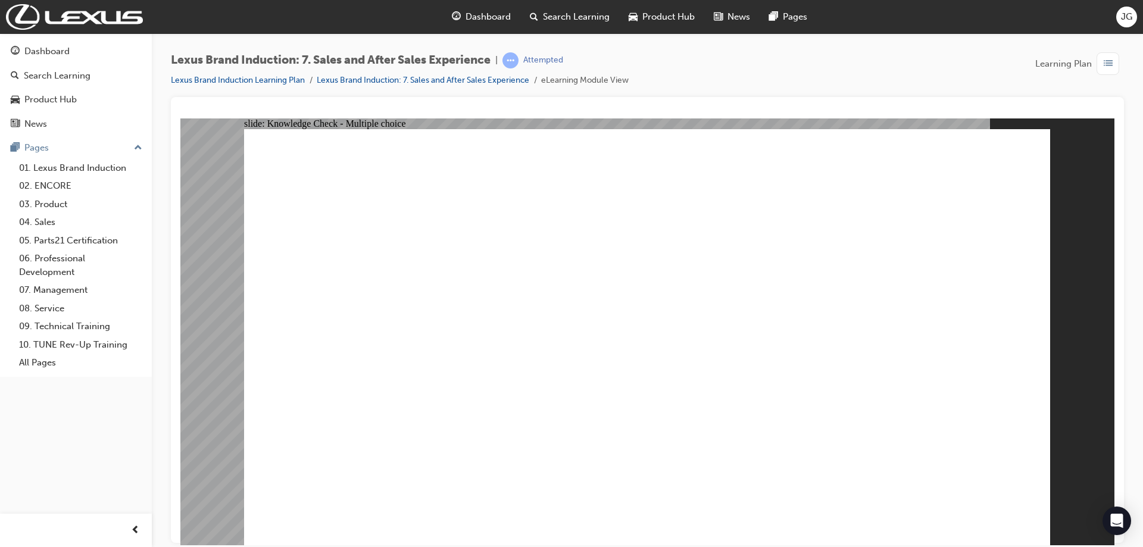
radio input "true"
click at [180, 118] on image at bounding box center [180, 118] width 0 height 0
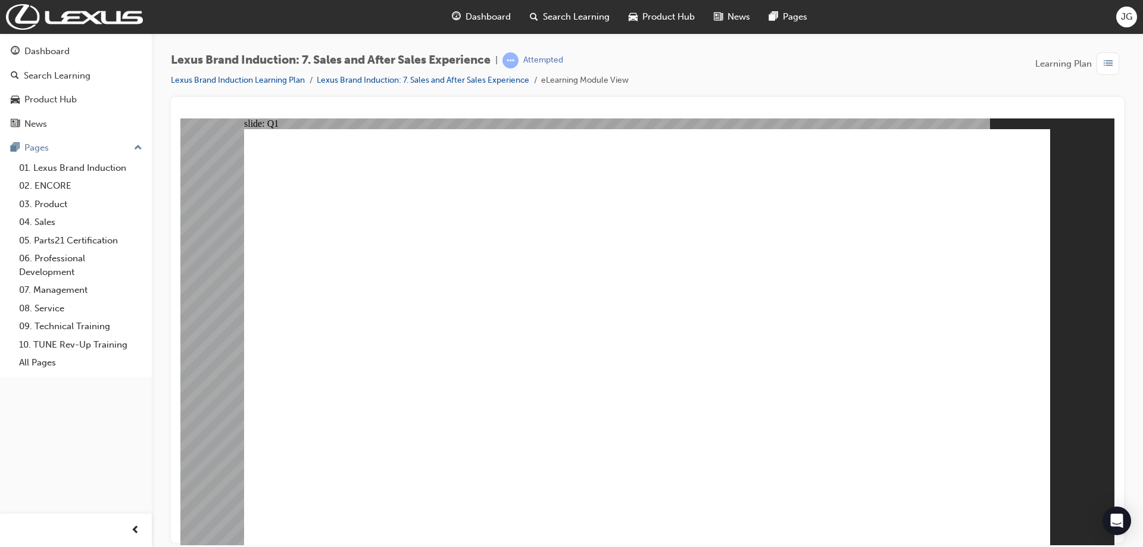
checkbox input "true"
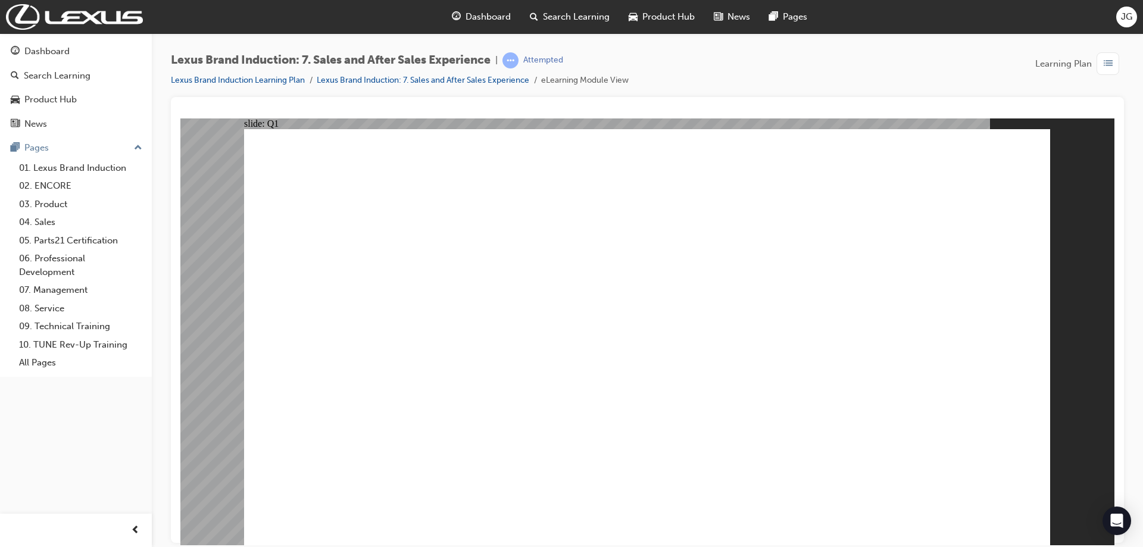
checkbox input "true"
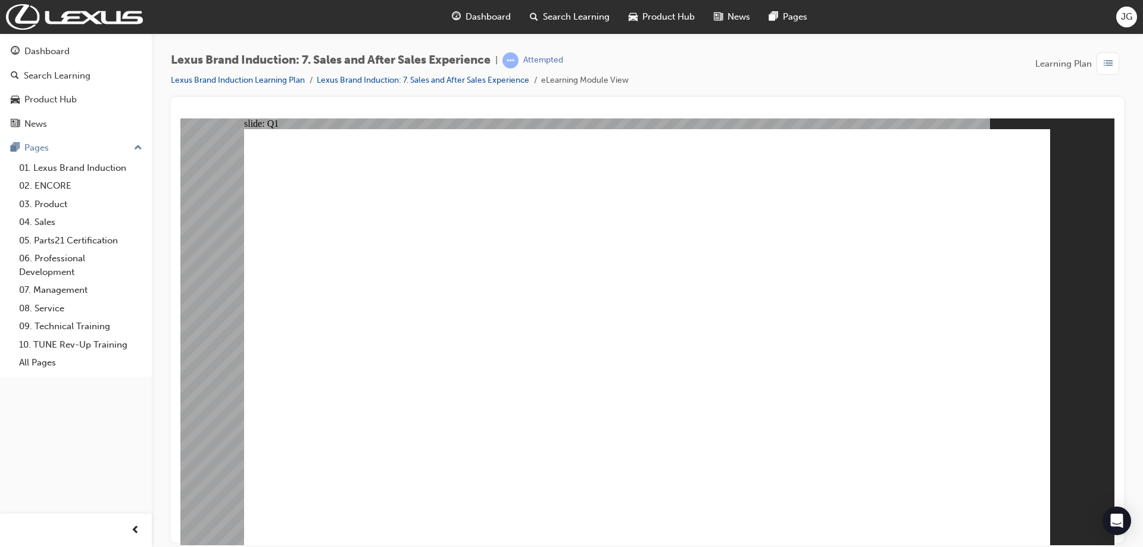
click at [478, 17] on span "Dashboard" at bounding box center [488, 17] width 45 height 14
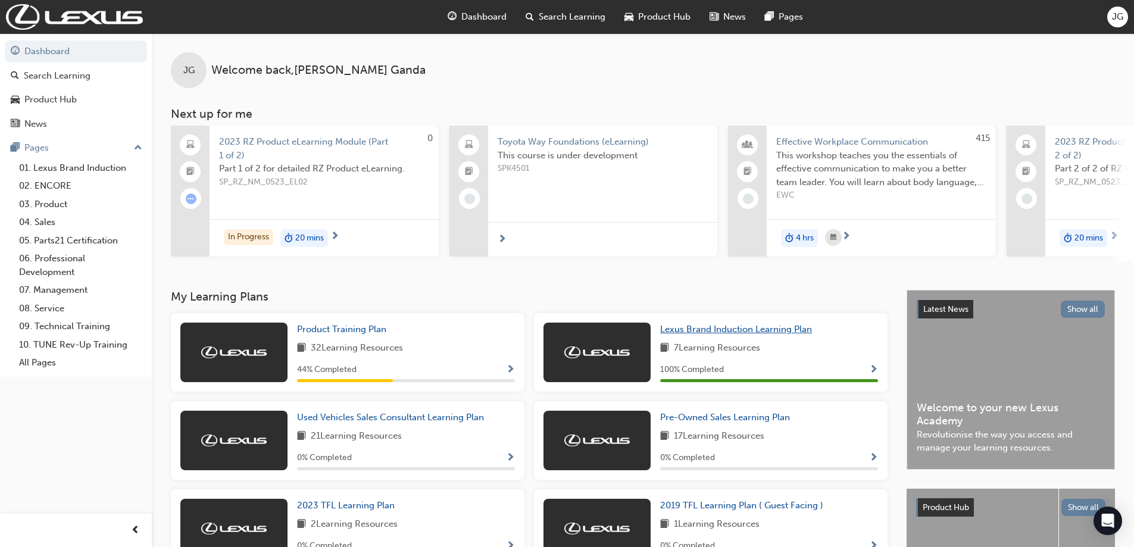
click at [736, 335] on span "Lexus Brand Induction Learning Plan" at bounding box center [736, 329] width 152 height 11
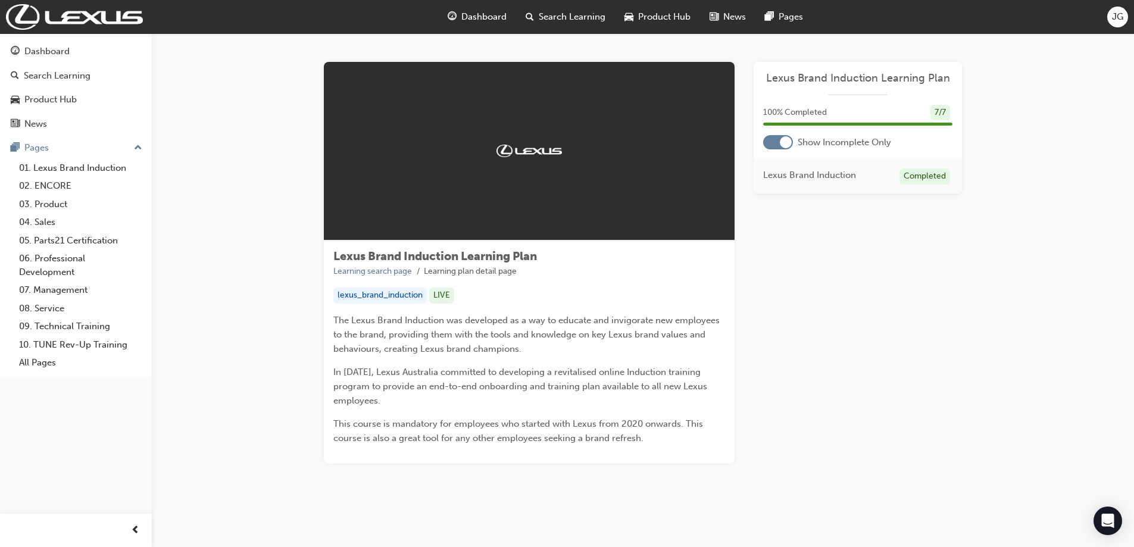
click at [454, 15] on span "guage-icon" at bounding box center [452, 17] width 9 height 15
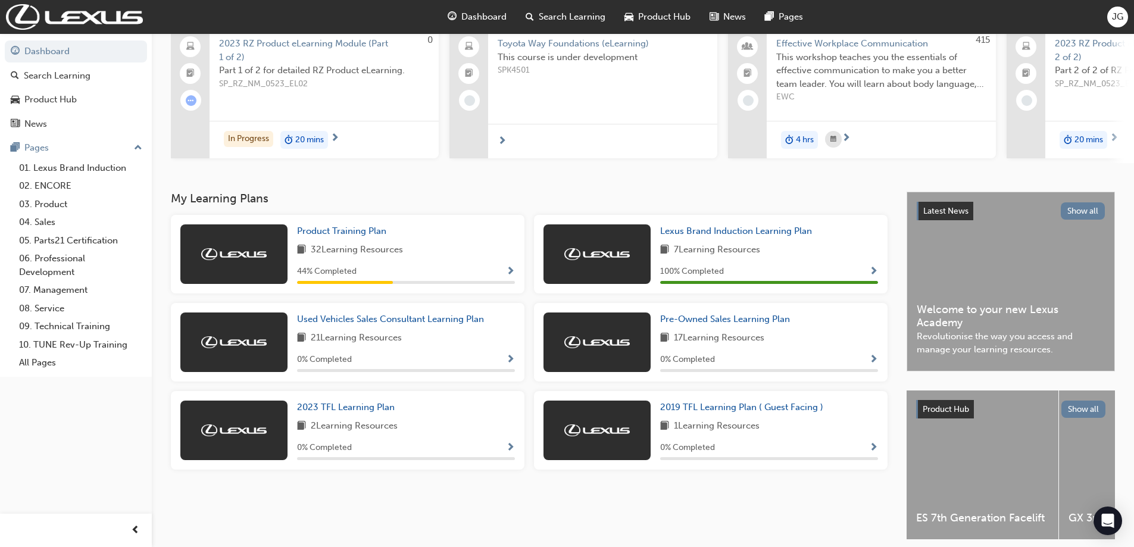
scroll to position [119, 0]
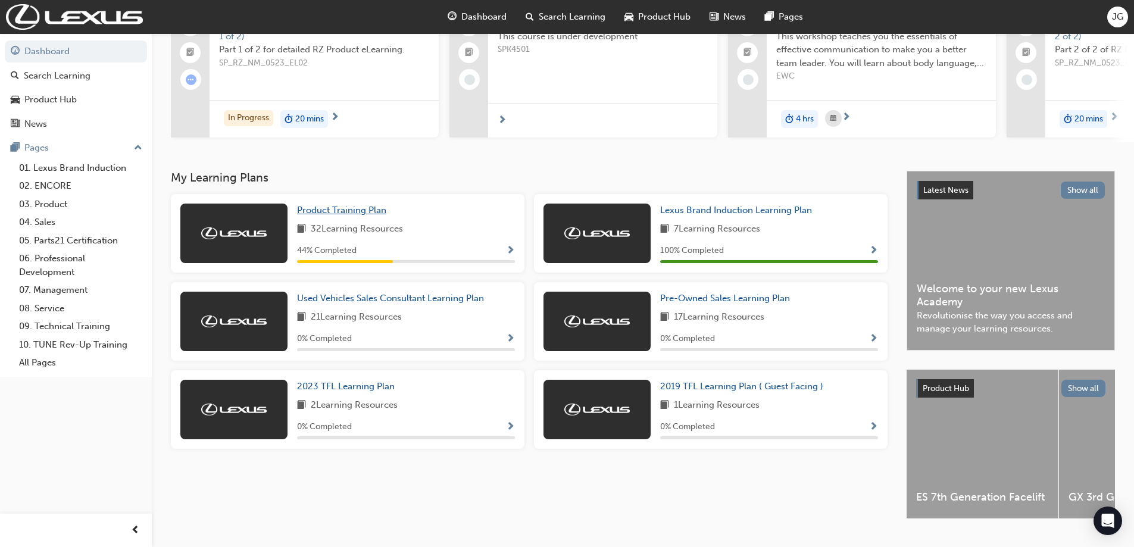
click at [333, 216] on span "Product Training Plan" at bounding box center [341, 210] width 89 height 11
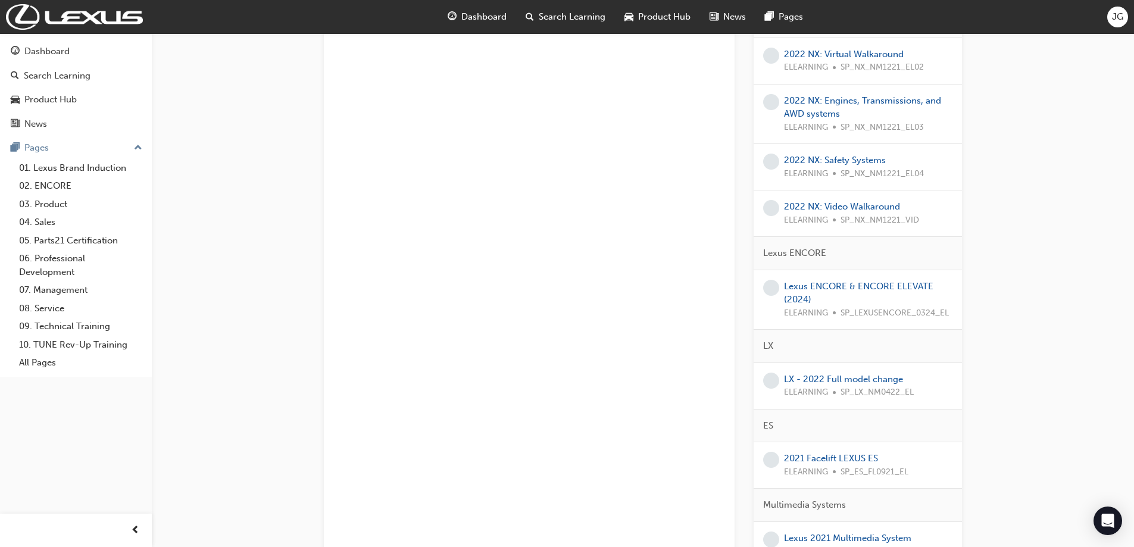
scroll to position [536, 0]
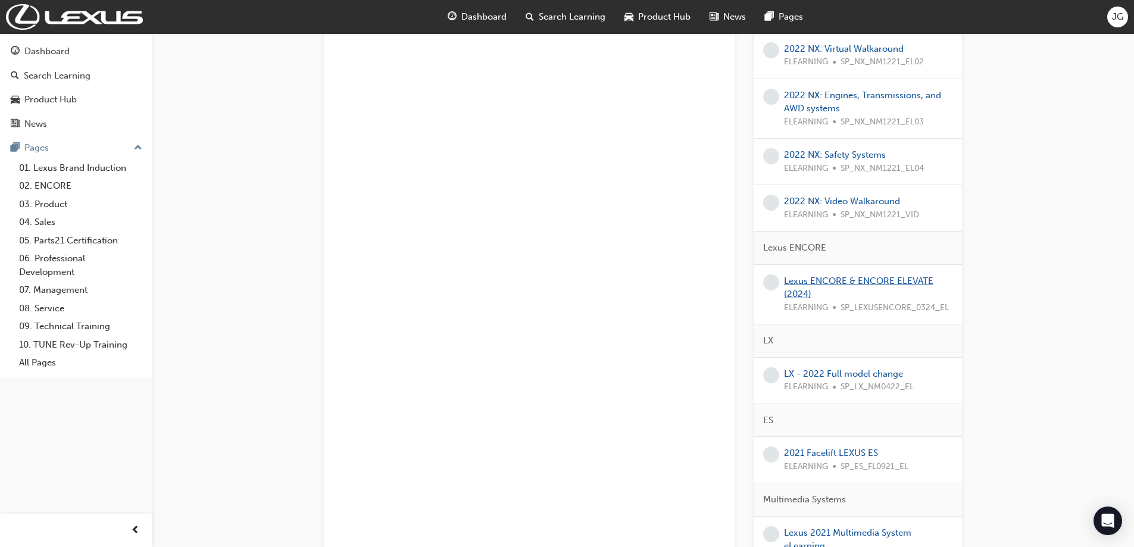
click at [818, 277] on link "Lexus ENCORE & ENCORE ELEVATE (2024)" at bounding box center [858, 288] width 149 height 24
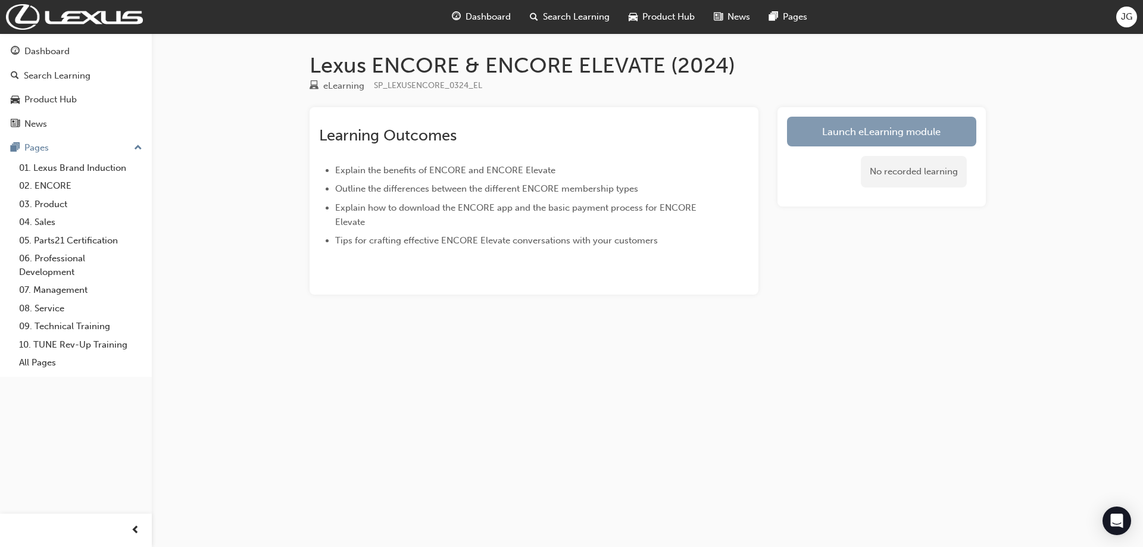
click at [841, 136] on link "Launch eLearning module" at bounding box center [881, 132] width 189 height 30
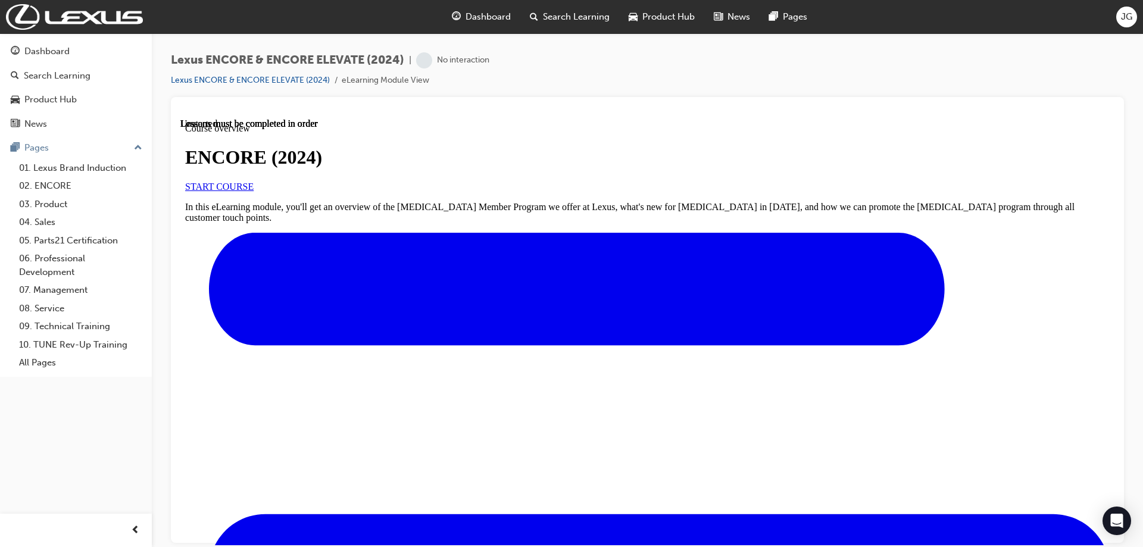
click at [254, 191] on link "START COURSE" at bounding box center [219, 186] width 68 height 10
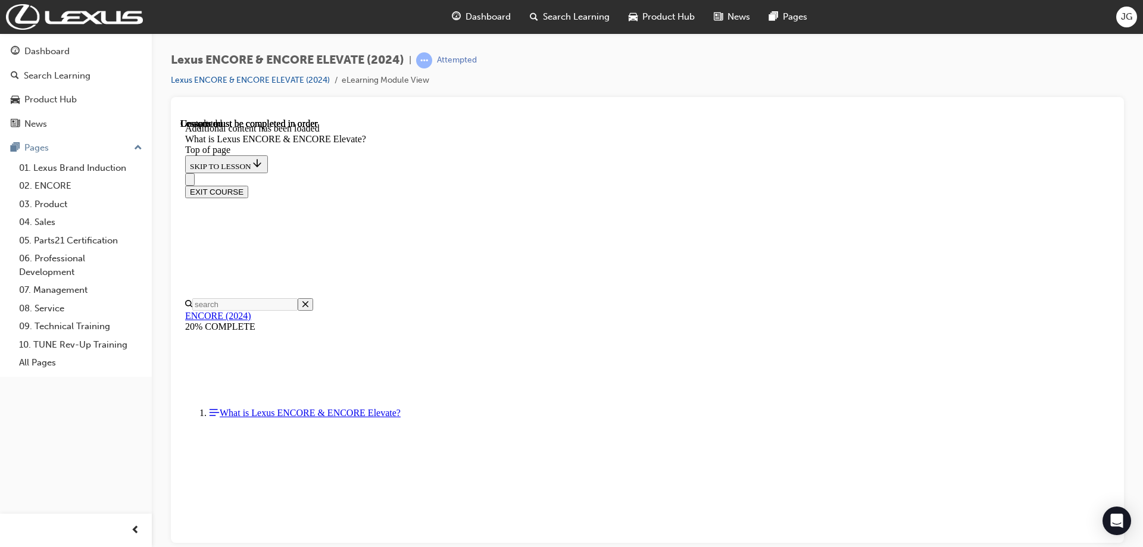
scroll to position [1827, 0]
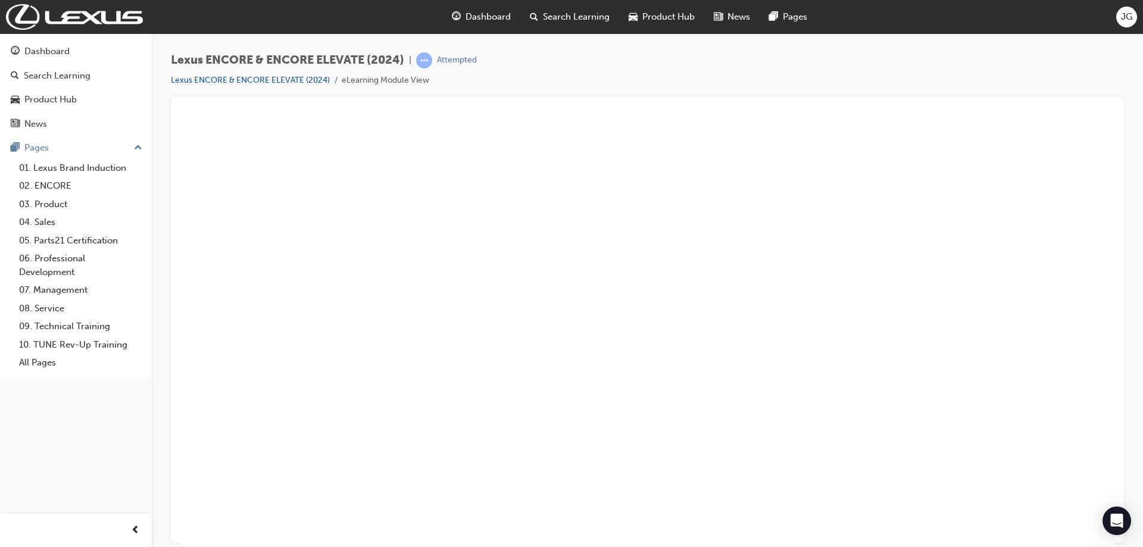
click at [691, 312] on button "Unzoom image" at bounding box center [647, 331] width 934 height 427
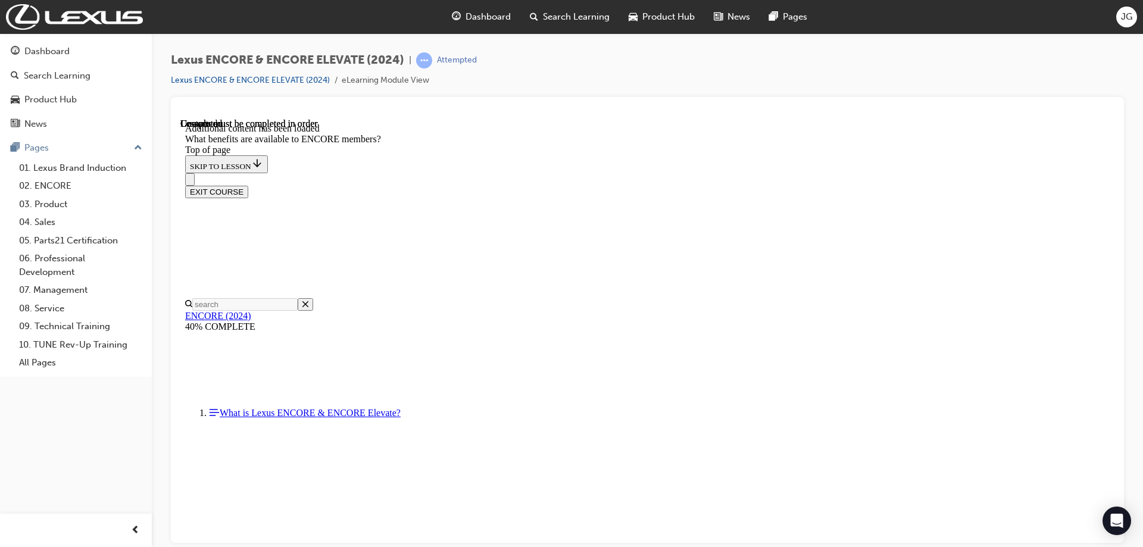
scroll to position [3361, 0]
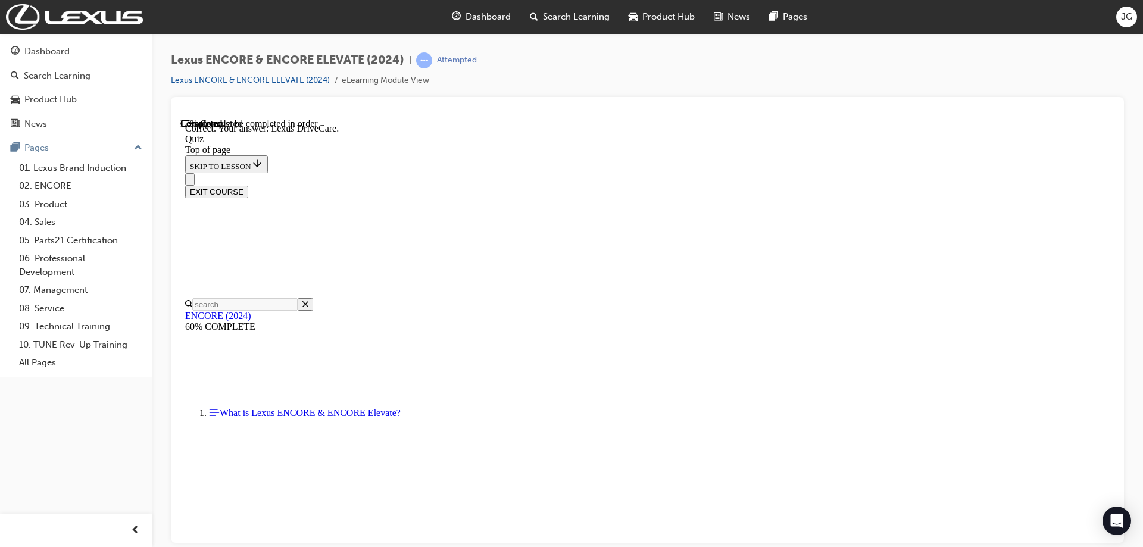
scroll to position [275, 0]
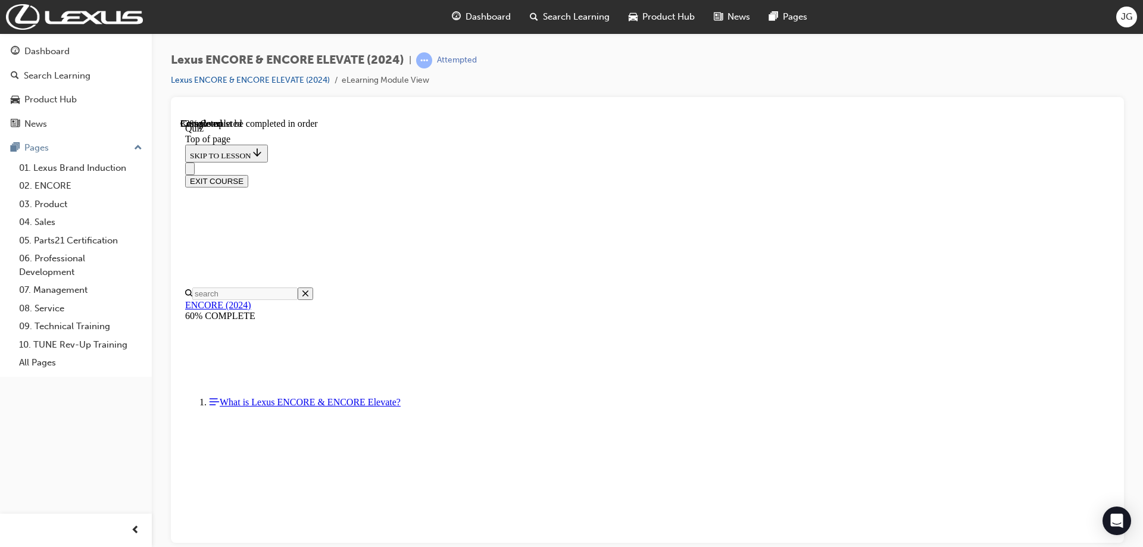
scroll to position [36, 0]
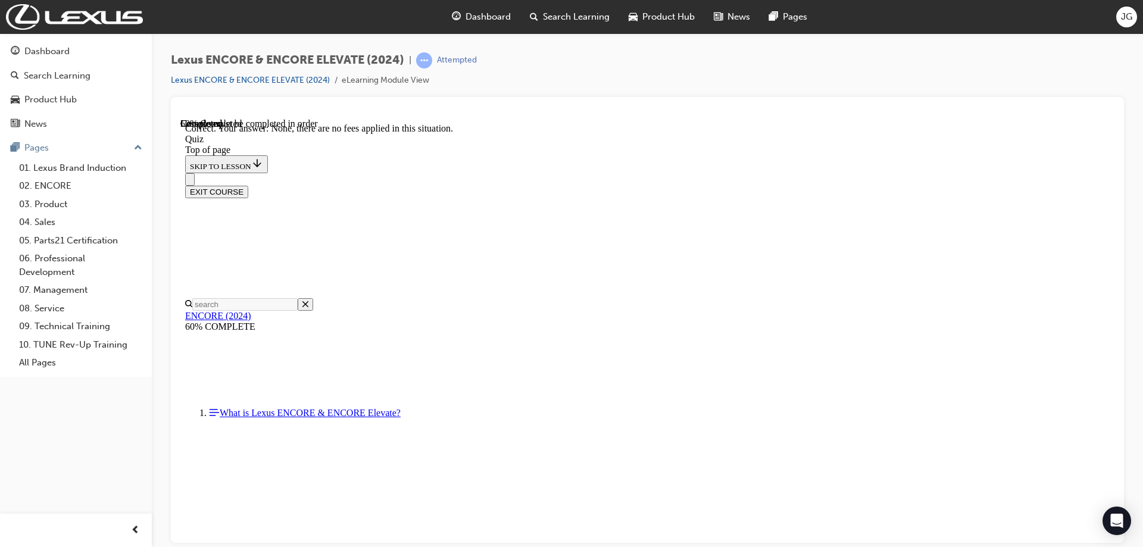
scroll to position [126, 0]
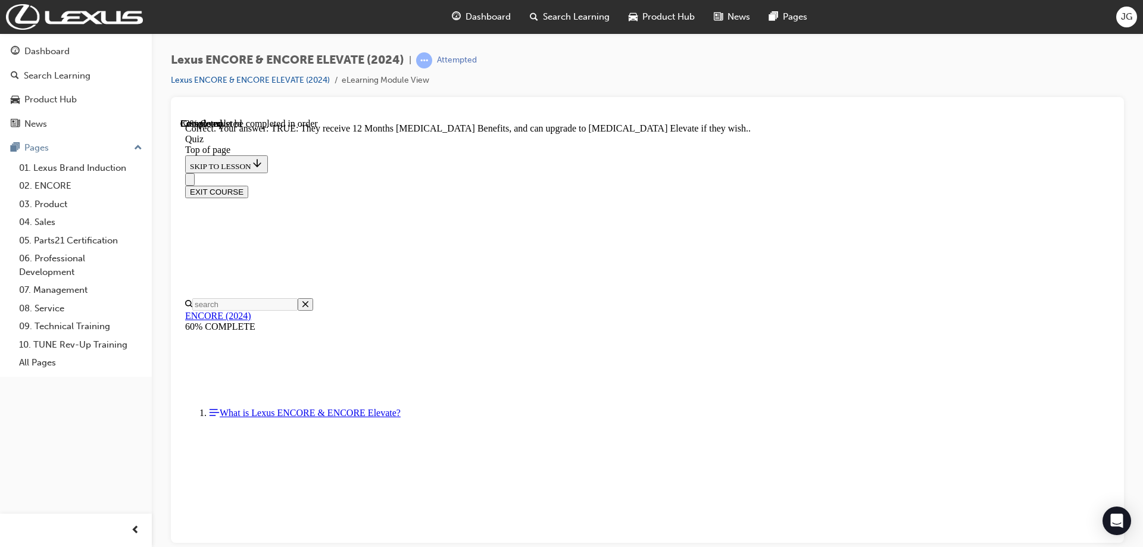
scroll to position [117, 0]
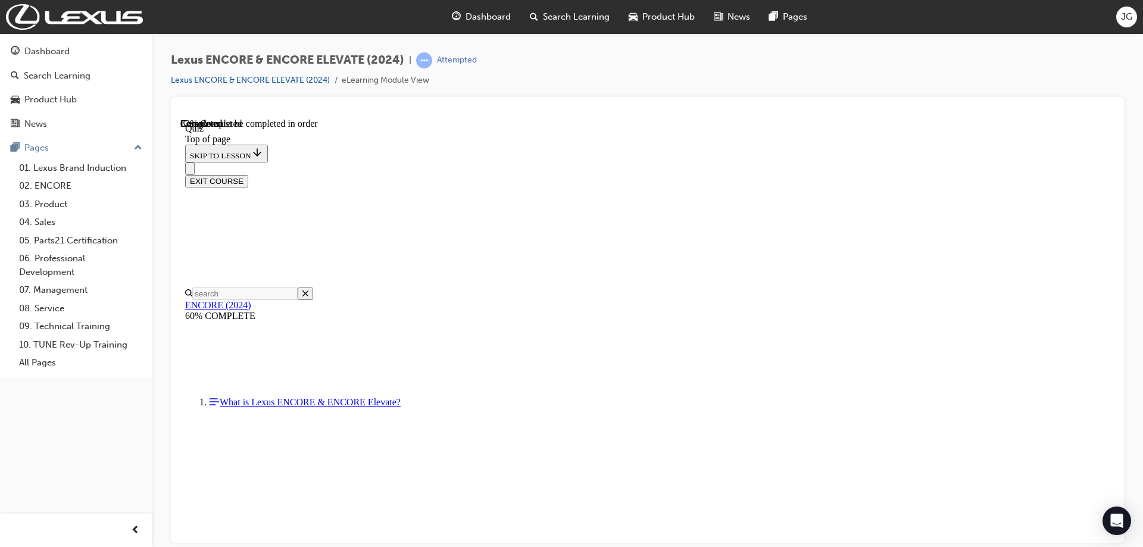
scroll to position [155, 0]
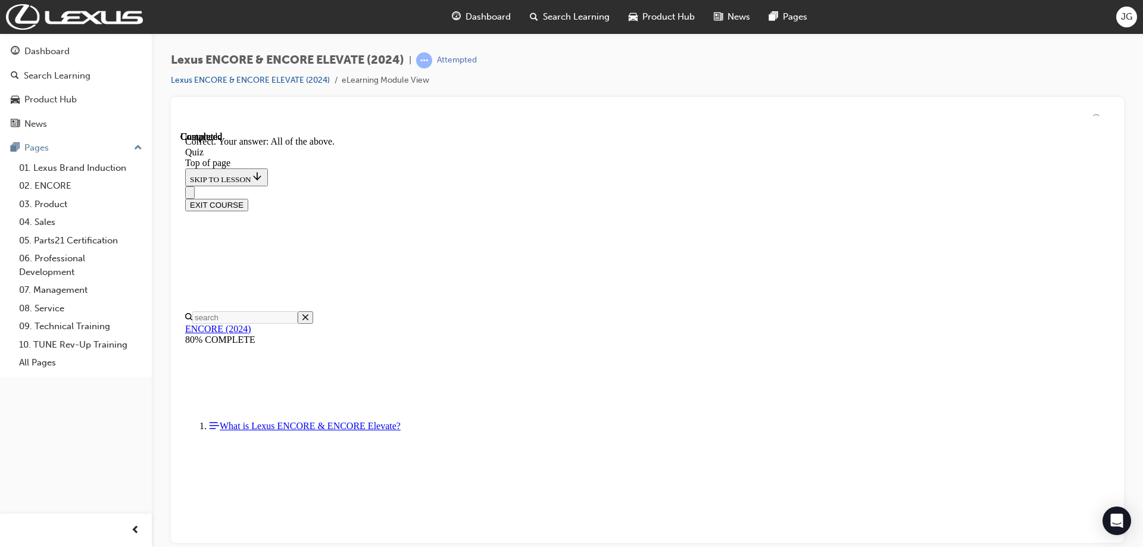
scroll to position [269, 0]
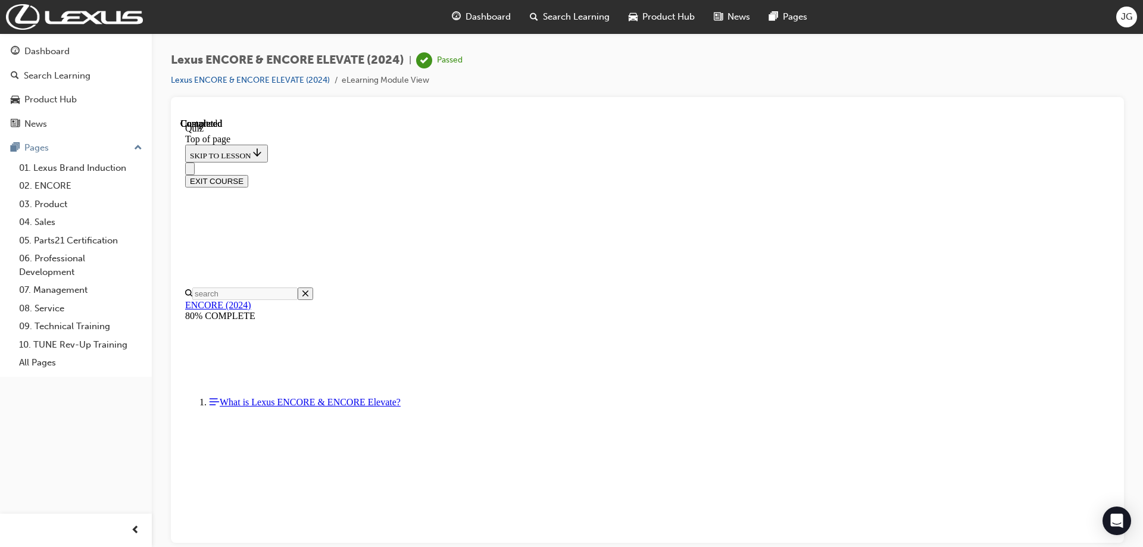
scroll to position [220, 0]
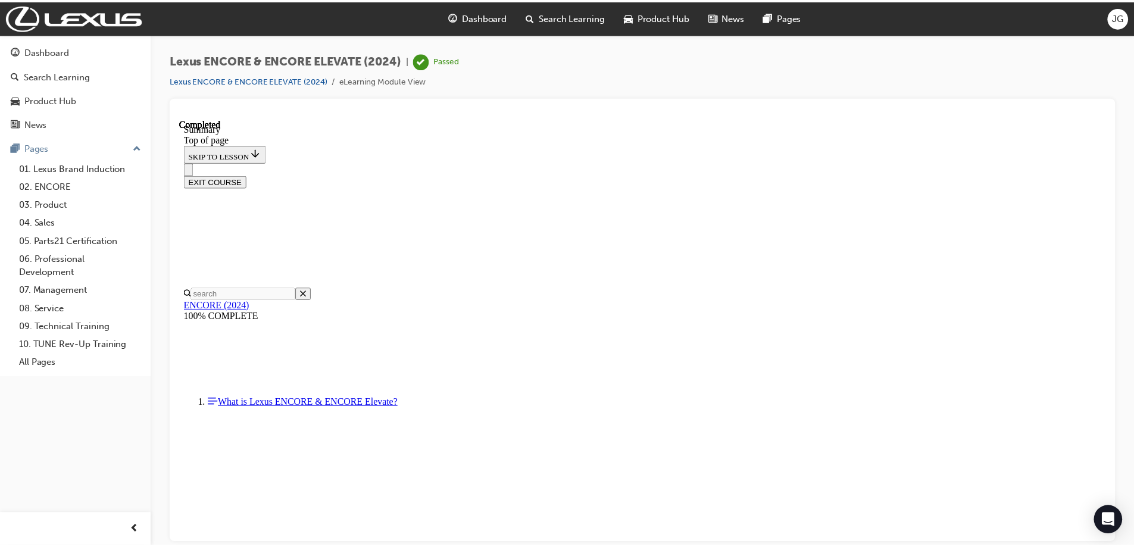
scroll to position [301, 0]
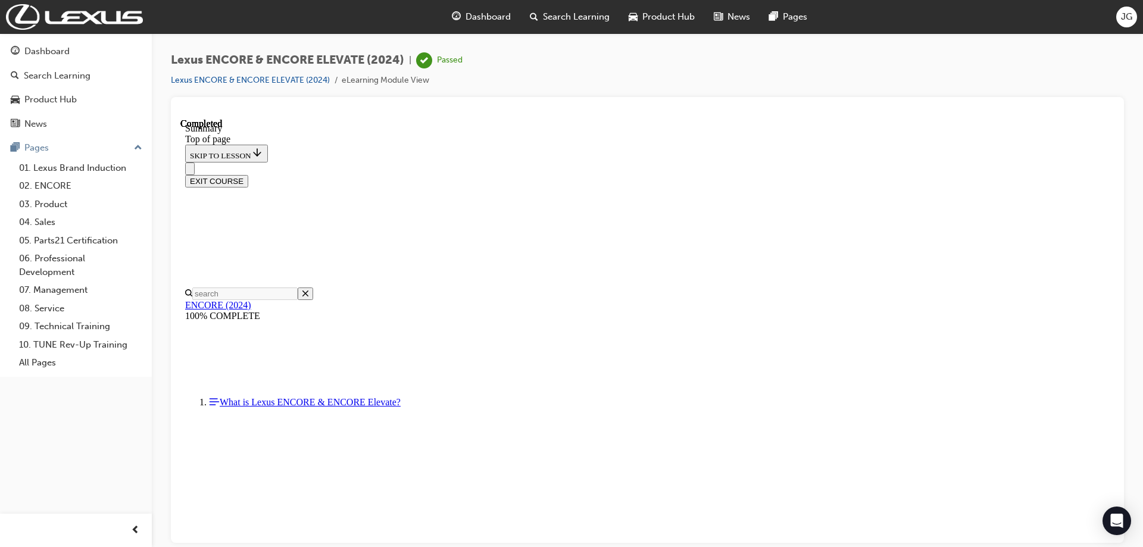
click at [479, 7] on div "Dashboard" at bounding box center [481, 17] width 78 height 24
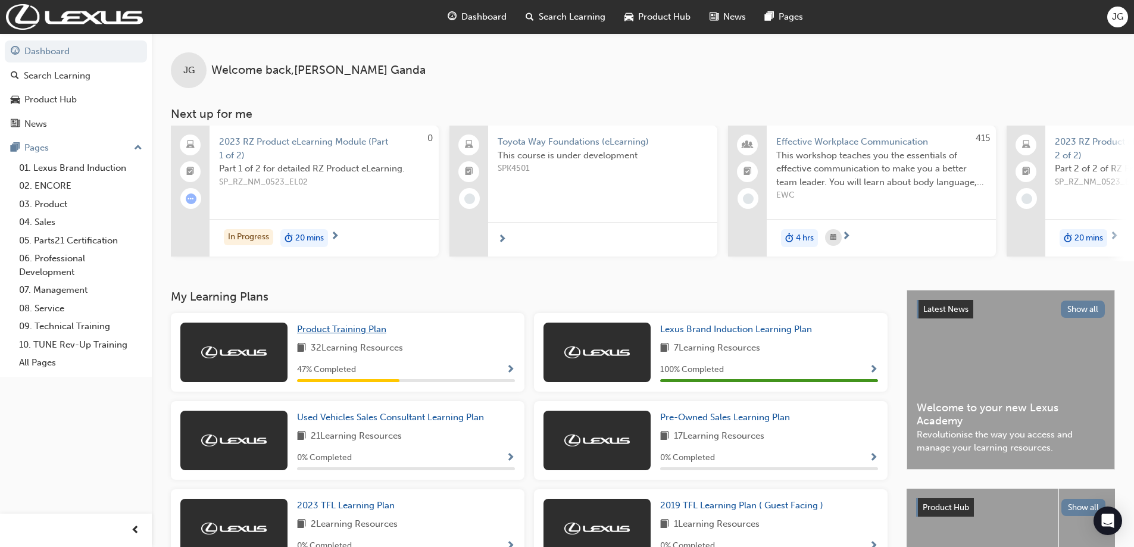
click at [352, 335] on span "Product Training Plan" at bounding box center [341, 329] width 89 height 11
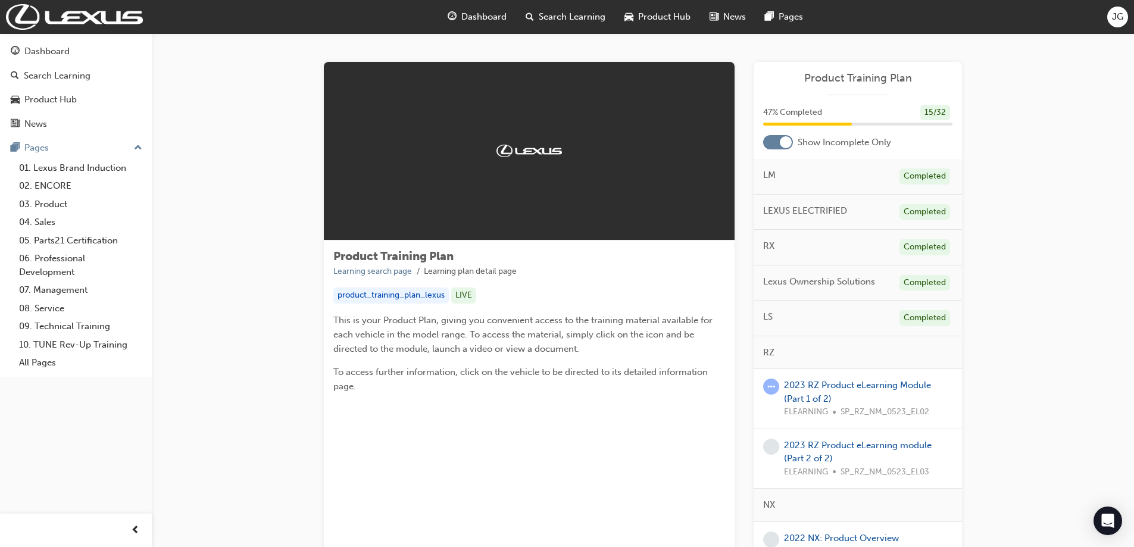
click at [472, 23] on span "Dashboard" at bounding box center [483, 17] width 45 height 14
